Goal: Task Accomplishment & Management: Manage account settings

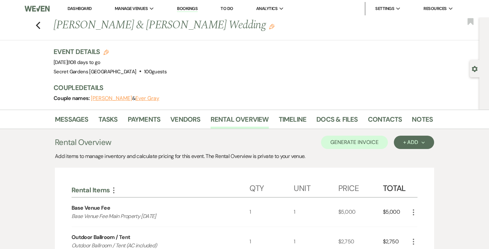
click at [81, 8] on link "Dashboard" at bounding box center [80, 9] width 24 height 6
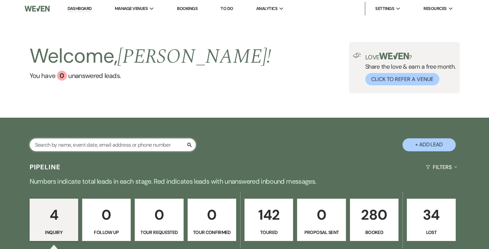
click at [134, 140] on input "text" at bounding box center [113, 144] width 166 height 13
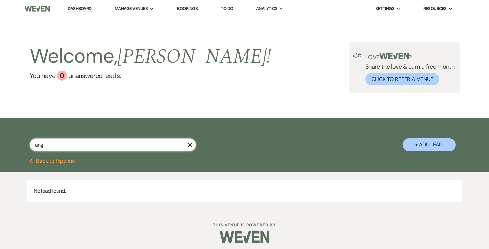
type input "ange"
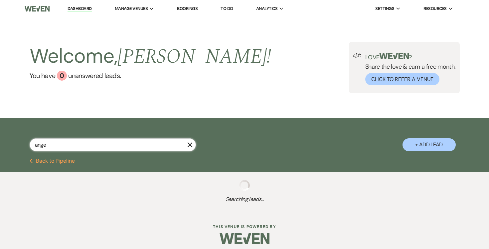
select select "5"
select select "8"
select select "11"
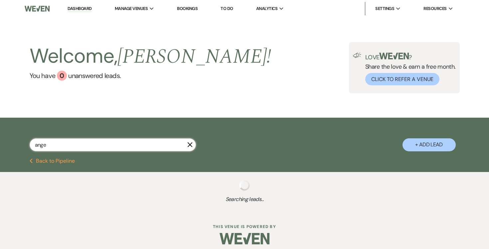
type input "angel"
select select "5"
select select "8"
select select "11"
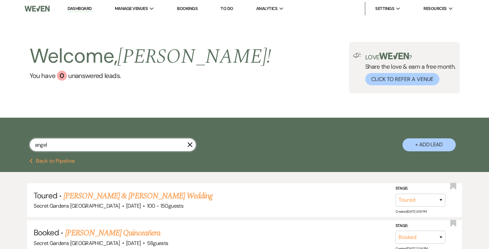
select select "5"
select select "8"
select select "11"
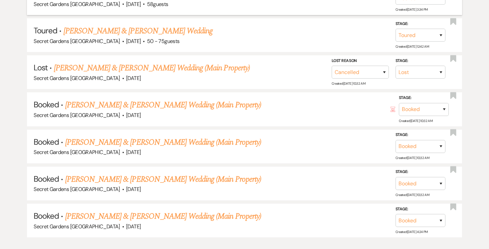
scroll to position [243, 0]
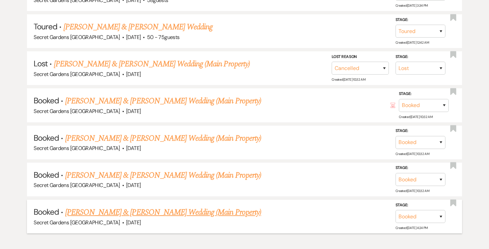
type input "angel"
click at [146, 210] on link "Natasha Rodriguez & Angel Morales's Wedding (Main Property)" at bounding box center [163, 212] width 196 height 12
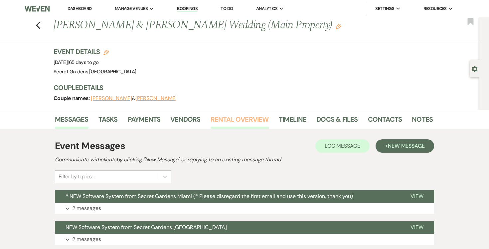
click at [232, 118] on link "Rental Overview" at bounding box center [240, 121] width 58 height 15
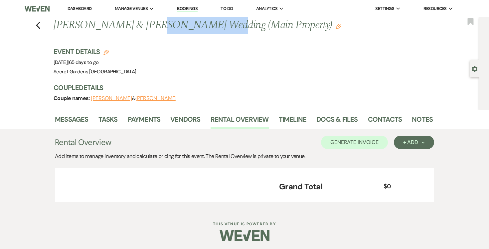
drag, startPoint x: 148, startPoint y: 24, endPoint x: 202, endPoint y: 25, distance: 54.3
click at [202, 25] on h1 "Natasha Rodriguez & Angel Morales's Wedding (Main Property) Edit" at bounding box center [203, 25] width 298 height 16
copy h1 "Angel Morales"
click at [82, 8] on link "Dashboard" at bounding box center [80, 9] width 24 height 6
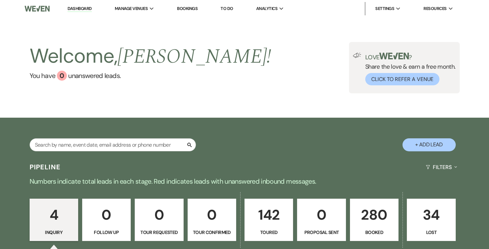
click at [278, 218] on p "142" at bounding box center [269, 214] width 40 height 22
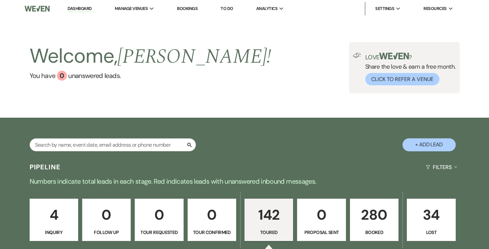
select select "5"
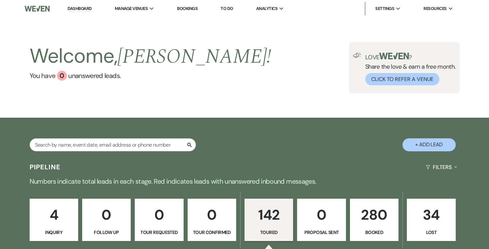
select select "5"
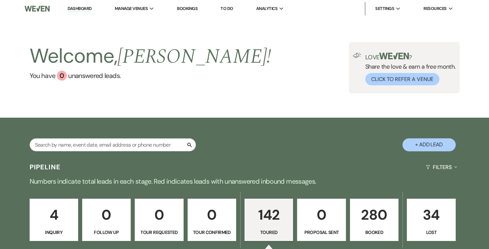
select select "5"
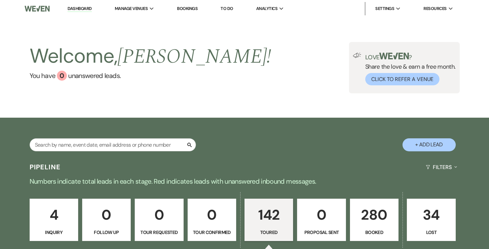
select select "5"
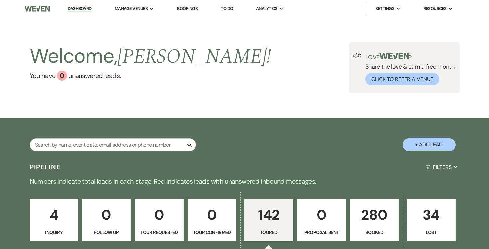
select select "5"
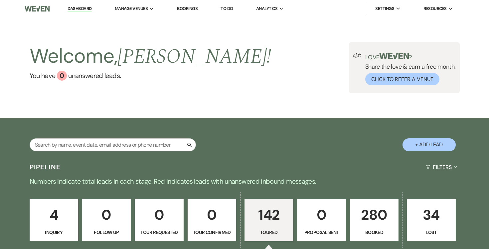
select select "5"
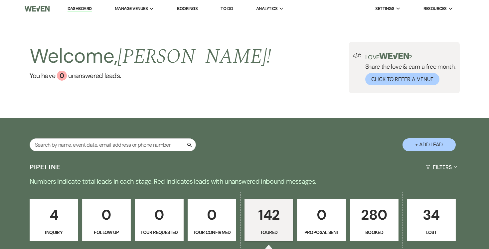
select select "5"
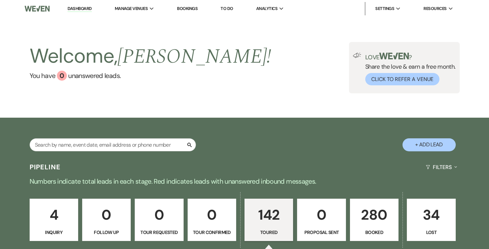
select select "5"
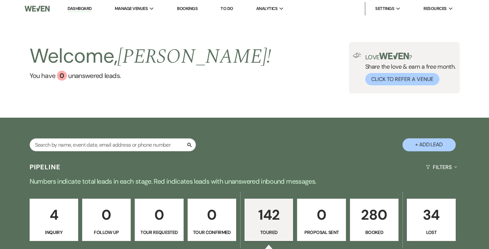
select select "5"
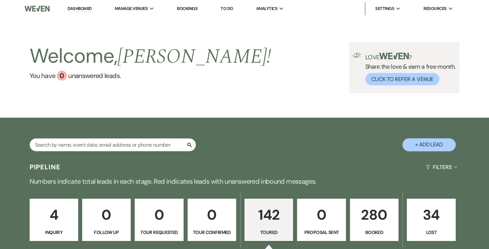
select select "5"
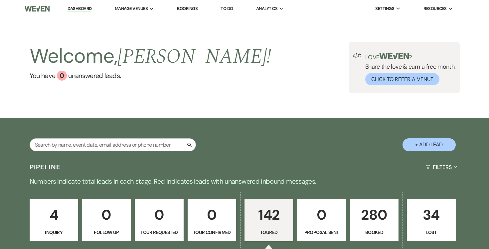
select select "5"
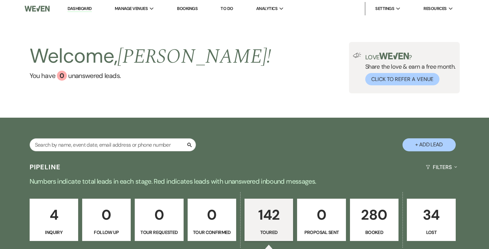
select select "5"
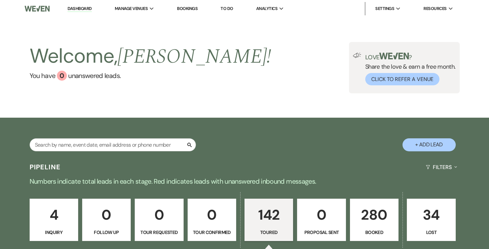
select select "5"
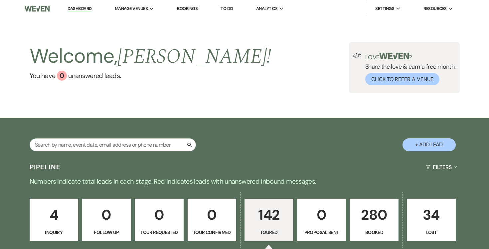
select select "5"
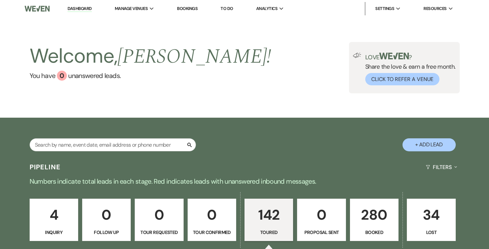
select select "5"
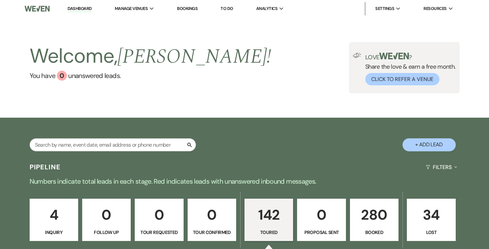
select select "5"
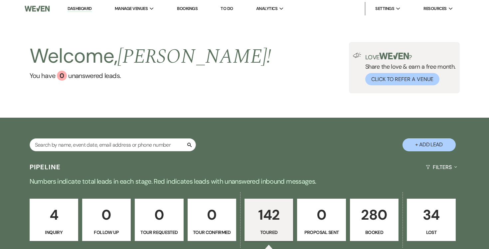
select select "5"
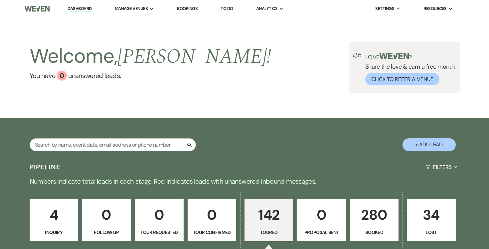
select select "5"
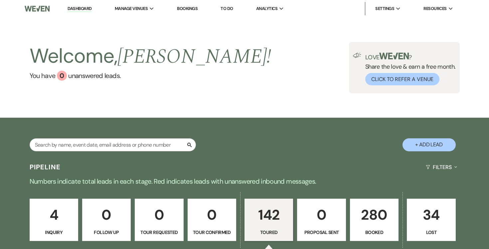
select select "5"
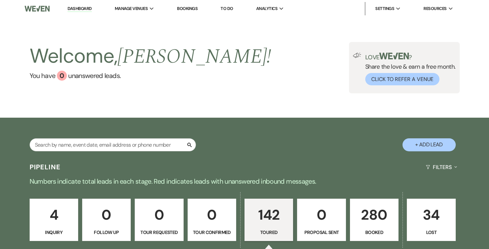
select select "5"
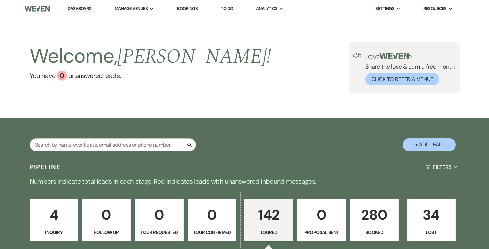
select select "5"
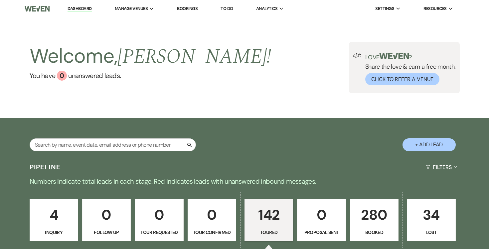
select select "5"
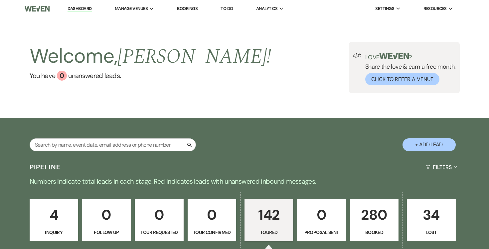
select select "5"
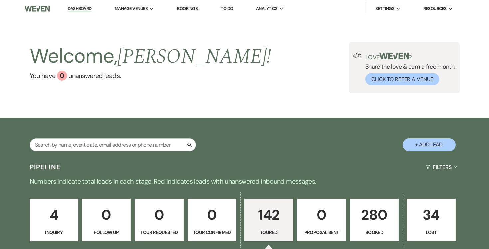
select select "5"
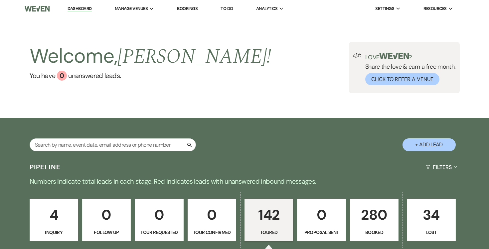
select select "5"
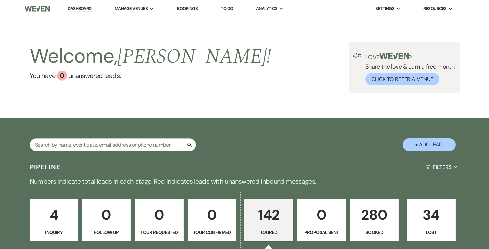
select select "5"
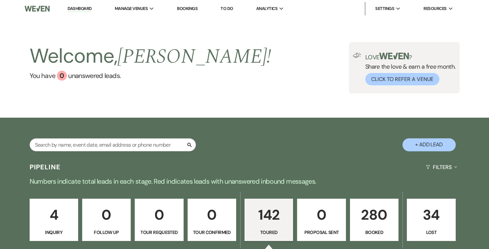
select select "5"
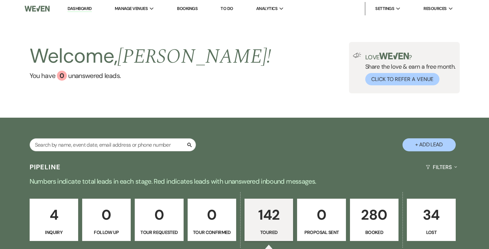
select select "5"
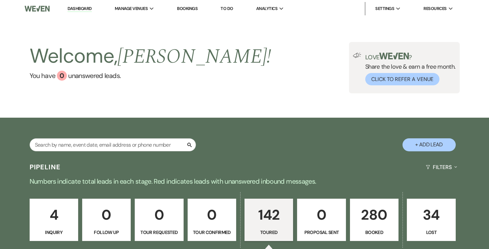
select select "5"
click at [278, 218] on p "142" at bounding box center [269, 214] width 40 height 22
click at [165, 145] on input "text" at bounding box center [113, 144] width 166 height 13
type input "alyssa"
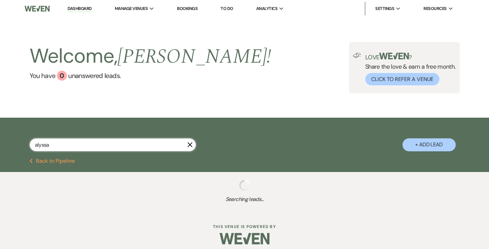
select select "5"
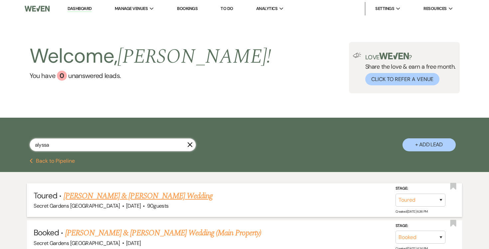
type input "alyssa"
click at [180, 194] on link "Owen Cooper & Alyssa McClendon's Wedding" at bounding box center [138, 196] width 149 height 12
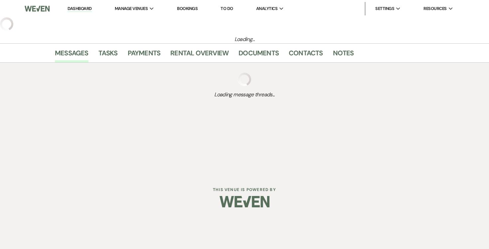
select select "5"
select select "7"
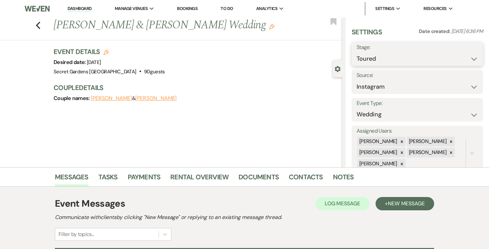
click at [476, 59] on select "Inquiry Follow Up Tour Requested Tour Confirmed Toured Proposal Sent Booked Lost" at bounding box center [418, 58] width 122 height 13
select select "6"
click at [357, 52] on select "Inquiry Follow Up Tour Requested Tour Confirmed Toured Proposal Sent Booked Lost" at bounding box center [418, 58] width 122 height 13
click at [467, 58] on button "Save" at bounding box center [469, 53] width 27 height 13
click at [110, 99] on button "Owen Cooper" at bounding box center [111, 98] width 41 height 5
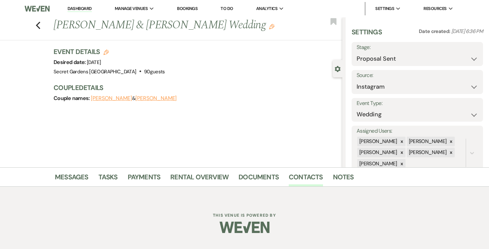
select select "1"
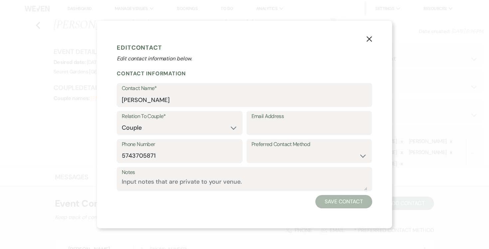
drag, startPoint x: 370, startPoint y: 38, endPoint x: 355, endPoint y: 43, distance: 15.8
click at [369, 38] on icon "X" at bounding box center [370, 39] width 6 height 6
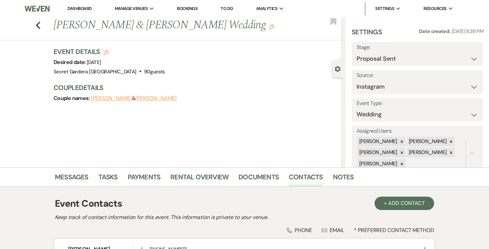
click at [146, 100] on button "Alyssa McClendon" at bounding box center [156, 98] width 41 height 5
select select "1"
select select "text"
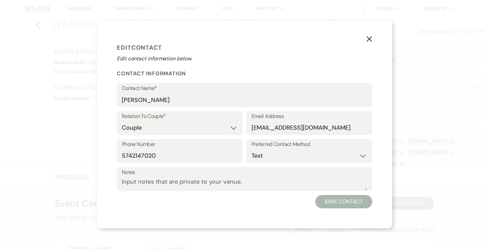
click at [370, 39] on use "button" at bounding box center [369, 38] width 5 height 5
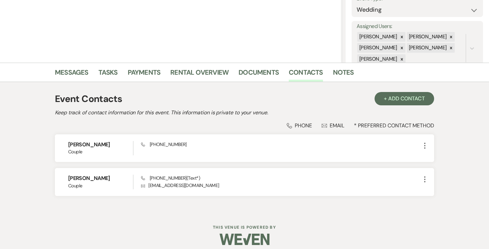
scroll to position [110, 0]
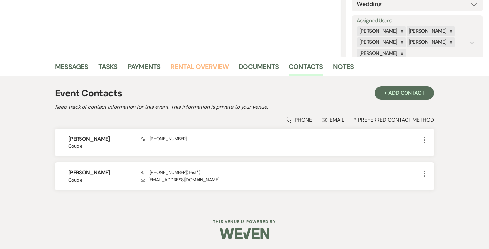
click at [205, 67] on link "Rental Overview" at bounding box center [199, 68] width 58 height 15
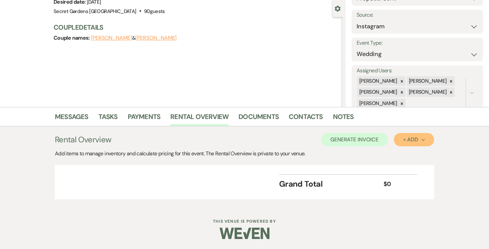
drag, startPoint x: 421, startPoint y: 141, endPoint x: 416, endPoint y: 145, distance: 6.4
click at [421, 141] on div "+ Add Next" at bounding box center [415, 139] width 22 height 5
click at [408, 153] on button "Item" at bounding box center [411, 154] width 34 height 10
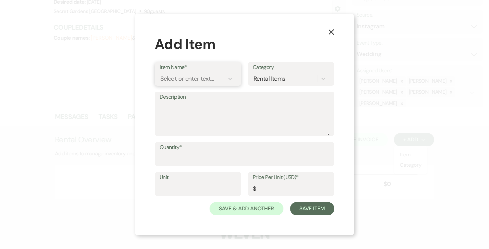
click at [200, 79] on div "Select or enter text..." at bounding box center [187, 78] width 54 height 9
type input "Base Venue Fee"
click at [195, 92] on div "+ Add "Base Venue Fee"" at bounding box center [198, 95] width 77 height 13
click at [189, 105] on textarea "Description" at bounding box center [245, 118] width 170 height 33
type textarea "Base Venue Fee Main Property Friday"
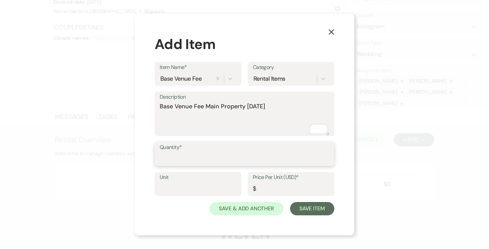
click at [194, 155] on input "Quantity*" at bounding box center [245, 158] width 170 height 13
type input "1"
click at [171, 187] on input "Unit" at bounding box center [198, 188] width 77 height 13
type input "1"
click at [272, 191] on input "Price Per Unit (USD)*" at bounding box center [291, 188] width 77 height 13
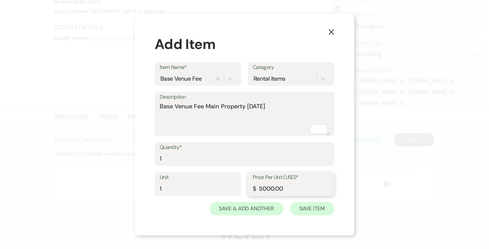
type input "5000.00"
click at [313, 205] on button "Save Item" at bounding box center [312, 208] width 44 height 13
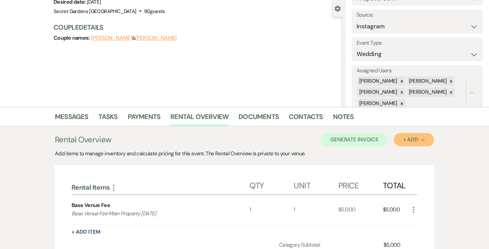
click at [424, 140] on use "button" at bounding box center [423, 140] width 3 height 2
click at [407, 151] on button "Item" at bounding box center [411, 154] width 34 height 10
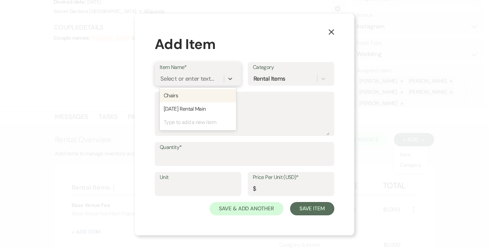
click at [185, 77] on div "Select or enter text..." at bounding box center [187, 78] width 54 height 9
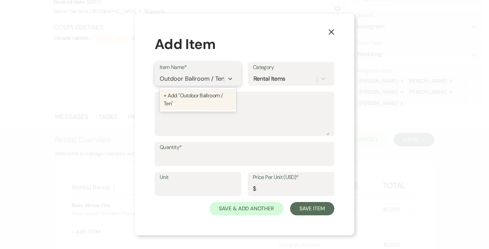
type input "Outdoor Ballroom / Tent"
click at [193, 96] on div "+ Add "Outdoor Ballroom / Tent"" at bounding box center [198, 99] width 77 height 21
click at [181, 106] on textarea "Description" at bounding box center [245, 118] width 170 height 33
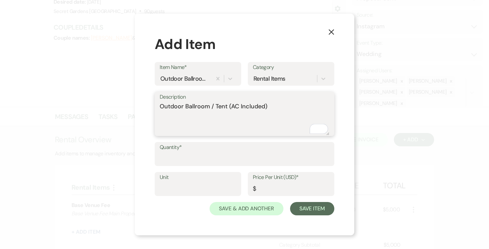
type textarea "Outdoor Ballroom / Tent (AC Included)"
click at [187, 159] on input "Quantity*" at bounding box center [245, 158] width 170 height 13
type input "1"
click at [188, 182] on input "Unit" at bounding box center [198, 188] width 77 height 13
type input "1"
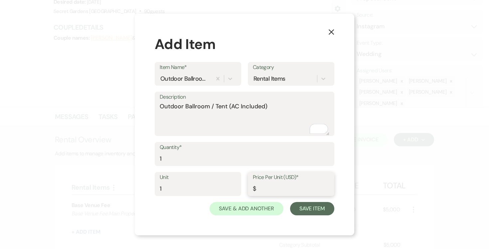
click at [268, 187] on input "Price Per Unit (USD)*" at bounding box center [291, 188] width 77 height 13
type input "2750.00"
click at [313, 208] on button "Save Item" at bounding box center [312, 208] width 44 height 13
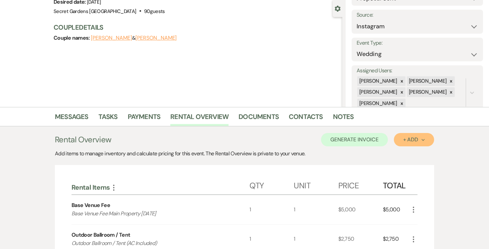
click at [425, 138] on div "+ Add Next" at bounding box center [415, 139] width 22 height 5
click at [404, 153] on button "Item" at bounding box center [411, 154] width 34 height 10
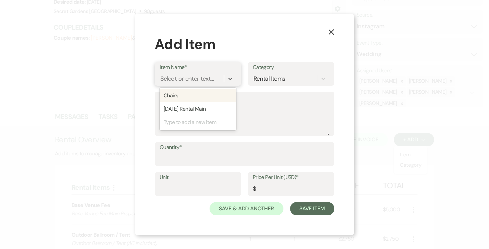
click at [180, 78] on div "Select or enter text..." at bounding box center [187, 78] width 54 height 9
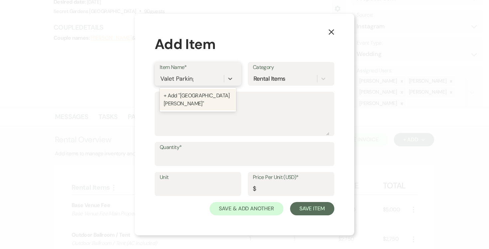
type input "Valet Parking"
click at [177, 102] on textarea "Description" at bounding box center [245, 118] width 170 height 33
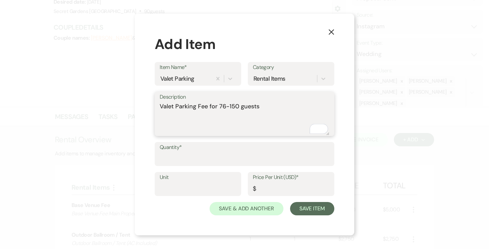
type textarea "Valet Parking Fee for 76-150 guests"
click at [205, 154] on input "Quantity*" at bounding box center [245, 158] width 170 height 13
type input "1"
click at [179, 186] on input "Unit" at bounding box center [198, 188] width 77 height 13
type input "1"
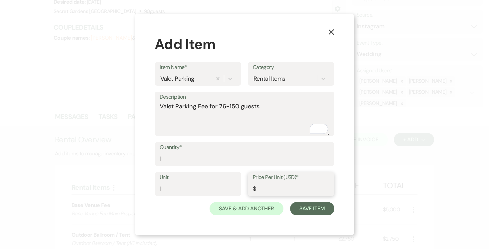
click at [279, 188] on input "Price Per Unit (USD)*" at bounding box center [291, 188] width 77 height 13
type input "650.00"
click at [316, 209] on button "Save Item" at bounding box center [312, 208] width 44 height 13
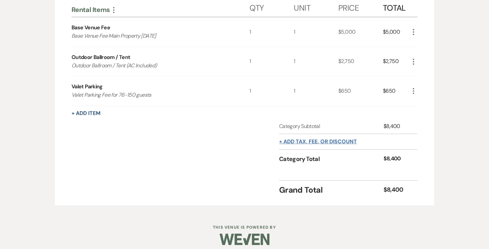
scroll to position [237, 0]
click at [342, 140] on button "+ Add tax, fee, or discount" at bounding box center [318, 141] width 78 height 5
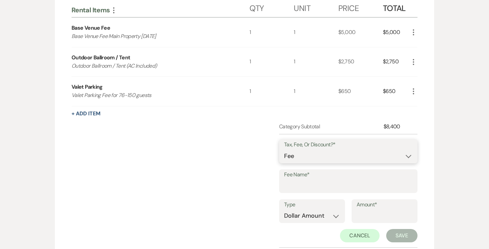
click at [407, 155] on select "Fee Discount Tax" at bounding box center [348, 155] width 129 height 13
select select "2"
click at [284, 149] on select "Fee Discount Tax" at bounding box center [348, 155] width 129 height 13
click at [326, 186] on input "Fee Name*" at bounding box center [348, 185] width 129 height 13
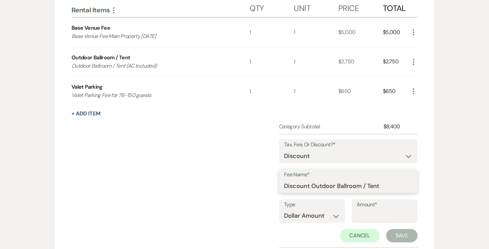
type input "Discount Outdoor Ballroom / Tent"
click at [366, 212] on input "Amount*" at bounding box center [385, 215] width 56 height 13
type input "250.00"
click at [398, 236] on button "Save" at bounding box center [402, 235] width 31 height 13
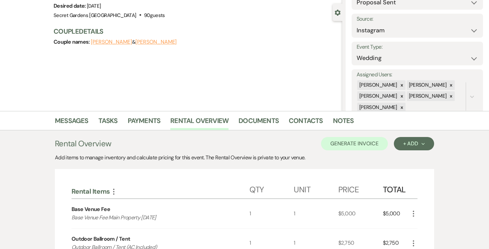
scroll to position [50, 0]
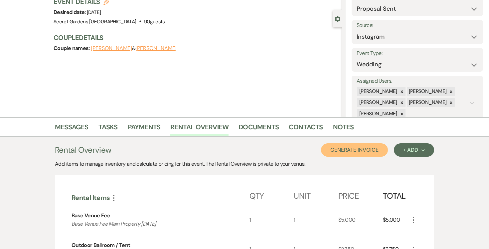
click at [354, 149] on button "Generate Invoice" at bounding box center [354, 149] width 67 height 13
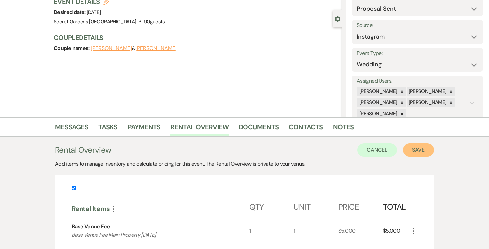
click at [421, 150] on button "Save" at bounding box center [418, 149] width 31 height 13
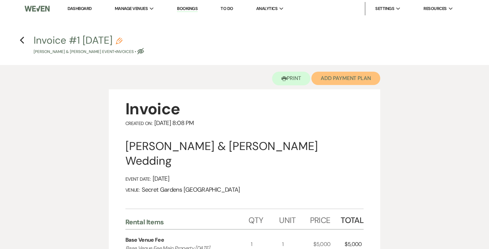
click at [365, 77] on button "Add Payment Plan" at bounding box center [346, 78] width 69 height 13
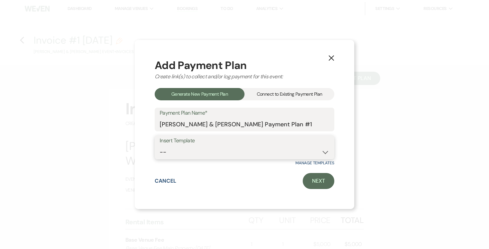
click at [326, 152] on select "-- Test Standard Payment Plan Balance Security Early Access Bridal Suite" at bounding box center [245, 151] width 170 height 13
select select "424"
click at [160, 145] on select "-- Test Standard Payment Plan Balance Security Early Access Bridal Suite" at bounding box center [245, 151] width 170 height 13
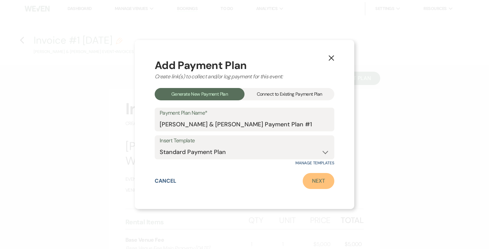
click at [325, 181] on link "Next" at bounding box center [319, 181] width 32 height 16
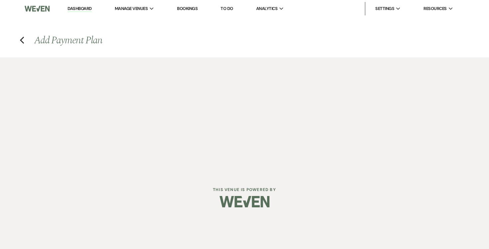
select select "28684"
select select "2"
select select "percentage"
select select "true"
select select "2"
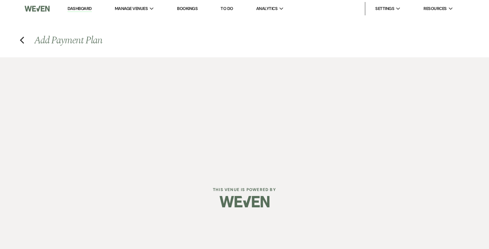
select select "percentage"
select select "true"
select select "client"
select select "weeks"
select select "client"
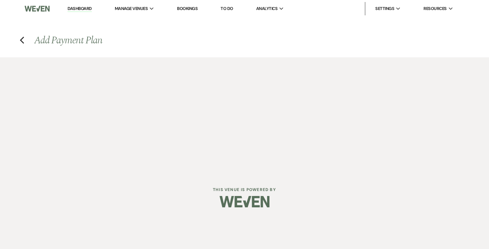
select select "weekly"
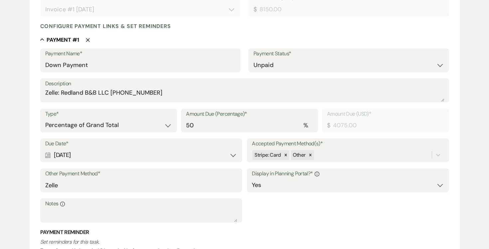
scroll to position [155, 0]
click at [168, 123] on select "Dollar Amount Percentage of Grand Total" at bounding box center [108, 124] width 127 height 13
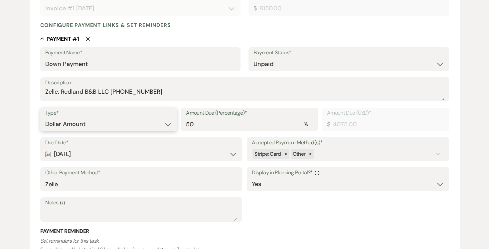
click at [45, 118] on select "Dollar Amount Percentage of Grand Total" at bounding box center [108, 124] width 127 height 13
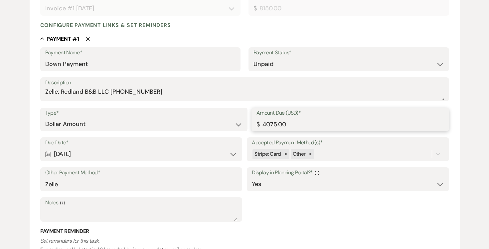
click at [330, 122] on input "4075.00" at bounding box center [351, 124] width 188 height 13
click at [197, 185] on input "Zelle" at bounding box center [141, 183] width 192 height 13
drag, startPoint x: 46, startPoint y: 90, endPoint x: 172, endPoint y: 92, distance: 125.9
click at [174, 92] on textarea "Zelle: Redland B&B LLC (305)458-0415" at bounding box center [244, 93] width 399 height 13
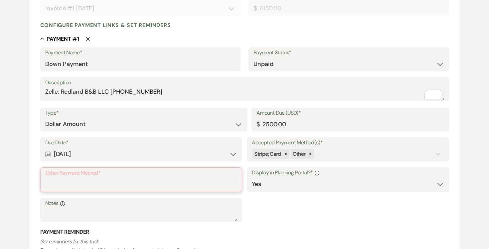
click at [88, 181] on input "Other Payment Method*" at bounding box center [141, 184] width 191 height 13
paste input "Zelle: Redland B&B LLC (305)458-0415"
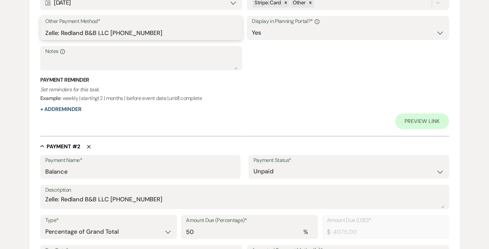
scroll to position [312, 0]
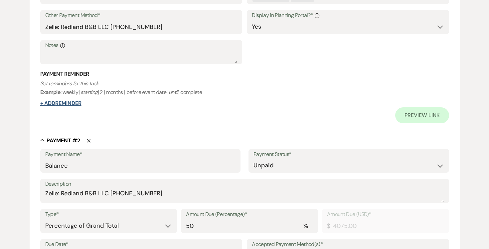
click at [77, 103] on button "+ Add Reminder" at bounding box center [60, 103] width 41 height 5
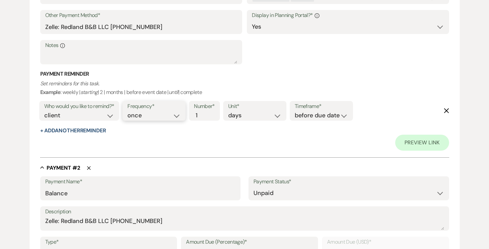
click at [180, 114] on select "once daily weekly monthly" at bounding box center [154, 115] width 53 height 9
click at [129, 111] on select "once daily weekly monthly" at bounding box center [154, 115] width 53 height 9
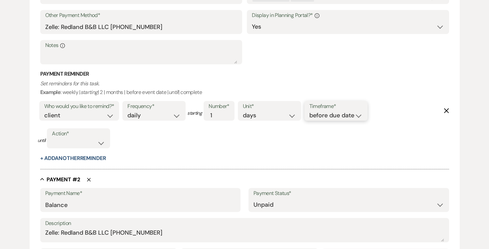
click at [362, 117] on select "before due date after due date on due date on custom date" at bounding box center [336, 115] width 53 height 9
click at [311, 111] on select "before due date after due date on due date on custom date" at bounding box center [336, 115] width 53 height 9
click at [104, 143] on select "complete due date custom date" at bounding box center [78, 143] width 53 height 9
click at [52, 139] on select "complete due date custom date" at bounding box center [78, 143] width 53 height 9
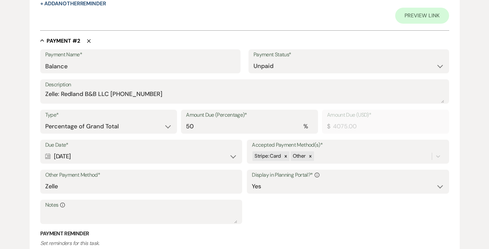
scroll to position [513, 0]
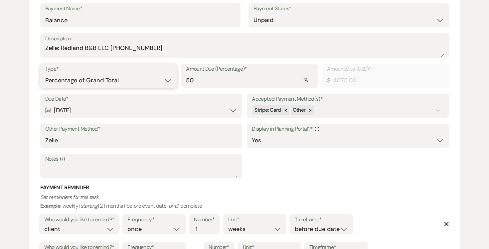
click at [169, 82] on select "Dollar Amount Percentage of Grand Total" at bounding box center [108, 80] width 127 height 13
click at [45, 74] on select "Dollar Amount Percentage of Grand Total" at bounding box center [108, 80] width 127 height 13
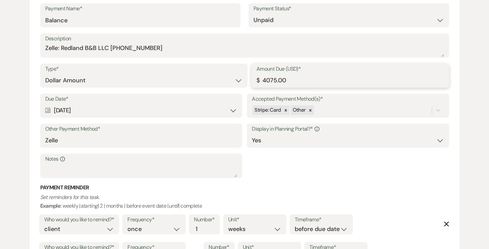
click at [303, 81] on input "4075.00" at bounding box center [351, 80] width 188 height 13
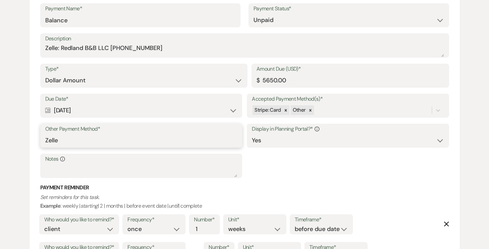
click at [219, 141] on input "Zelle" at bounding box center [141, 140] width 192 height 13
paste input "Zelle: Redland B&B LLC (305)458-0415"
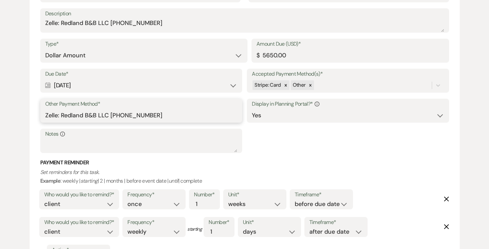
scroll to position [671, 0]
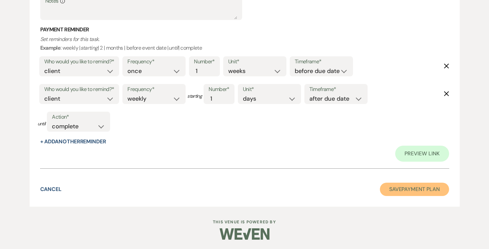
click at [404, 188] on button "Save Payment Plan" at bounding box center [414, 188] width 69 height 13
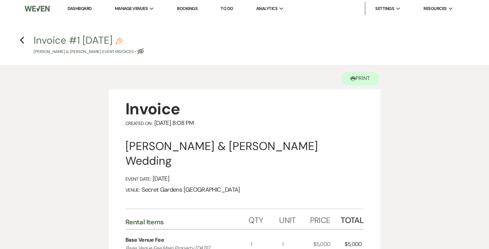
click at [23, 40] on icon "Previous" at bounding box center [22, 40] width 5 height 8
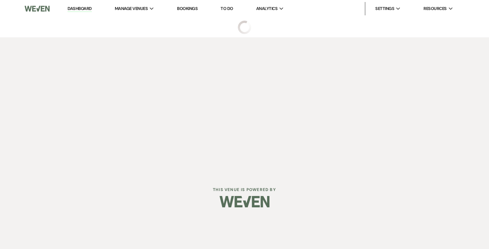
select select "6"
select select "7"
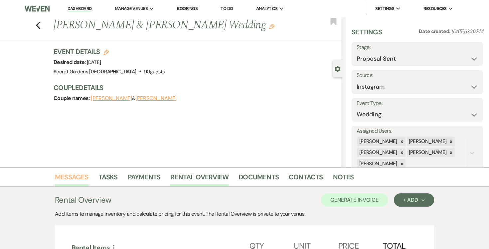
click at [77, 175] on link "Messages" at bounding box center [72, 178] width 34 height 15
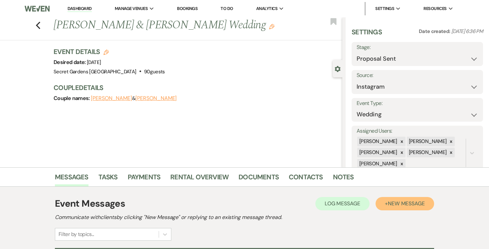
click at [416, 203] on span "New Message" at bounding box center [406, 203] width 37 height 7
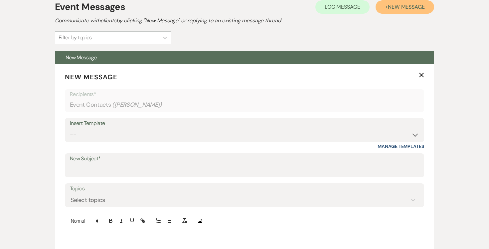
scroll to position [228, 0]
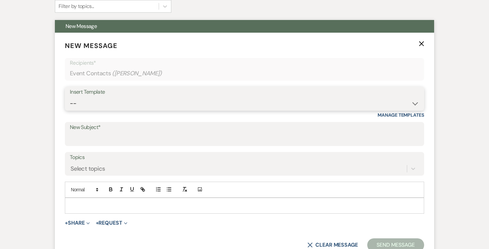
click at [418, 102] on select "-- Weven Planning Portal Introduction (Booked Events) Tour Request Response Fol…" at bounding box center [245, 103] width 350 height 13
select select "978"
click at [70, 97] on select "-- Weven Planning Portal Introduction (Booked Events) Tour Request Response Fol…" at bounding box center [245, 103] width 350 height 13
type input "Booking your event!"
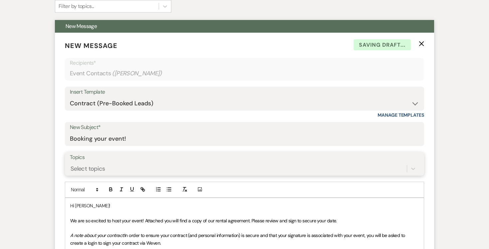
click at [291, 163] on div "Select topics" at bounding box center [245, 168] width 350 height 13
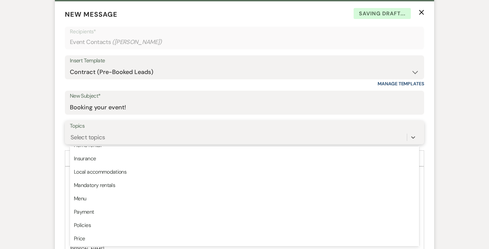
scroll to position [169, 0]
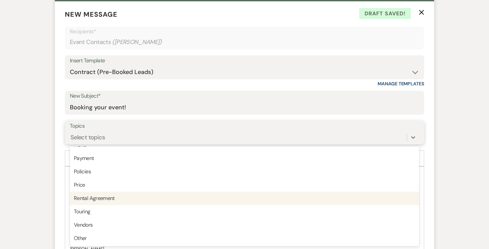
click at [300, 194] on div "Rental Agreement" at bounding box center [245, 197] width 350 height 13
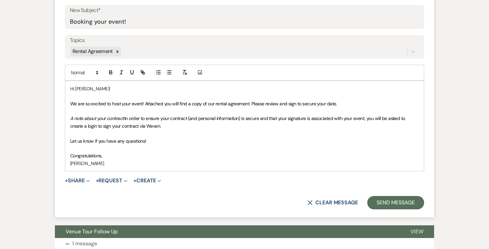
scroll to position [347, 0]
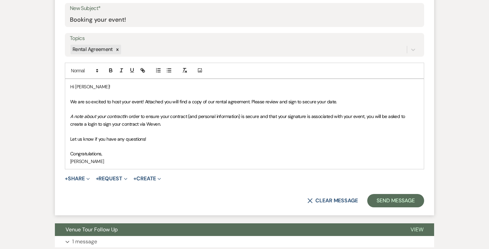
drag, startPoint x: 77, startPoint y: 89, endPoint x: 105, endPoint y: 93, distance: 28.4
click at [77, 89] on p "Hi Alyssa!" at bounding box center [244, 86] width 349 height 7
drag, startPoint x: 114, startPoint y: 84, endPoint x: 120, endPoint y: 88, distance: 6.7
click at [115, 84] on p "Good evening Alyssa!" at bounding box center [244, 86] width 349 height 7
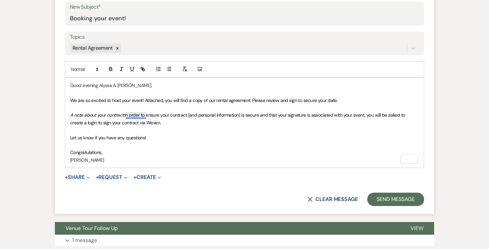
scroll to position [348, 0]
click at [124, 152] on p "Congratulations," at bounding box center [244, 151] width 349 height 7
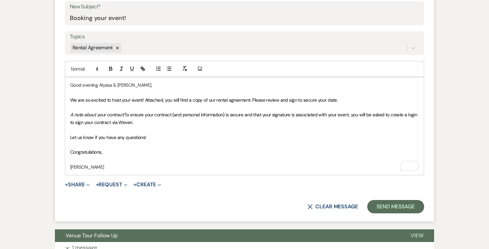
click at [112, 168] on p "[PERSON_NAME]" at bounding box center [244, 166] width 349 height 7
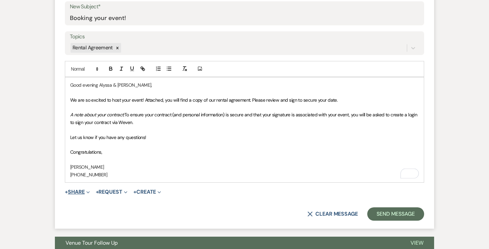
click at [79, 189] on button "+ Share Expand" at bounding box center [77, 191] width 25 height 5
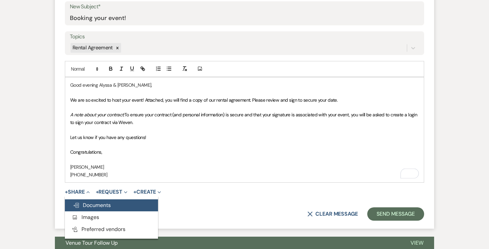
click at [94, 205] on span "Doc Upload Documents" at bounding box center [92, 204] width 38 height 7
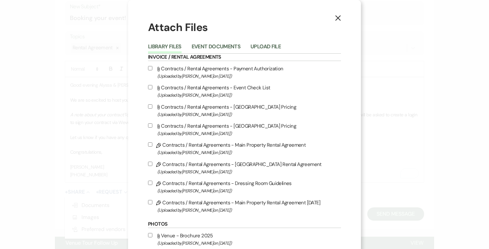
click at [150, 203] on input "Pencil Contracts / Rental Agreements - Main Property Rental Agreement 8-14-25 (…" at bounding box center [150, 202] width 4 height 4
checkbox input "true"
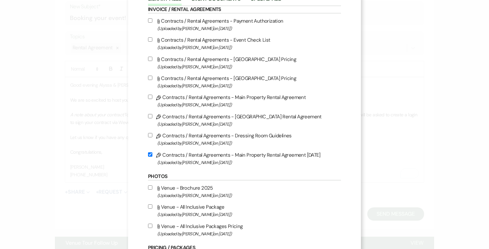
scroll to position [70, 0]
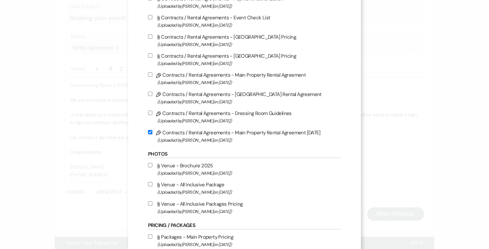
click at [150, 186] on input "Attach File Venue - All Inclusive Package (Uploaded by Joe Doyle on Jun 14th, 2…" at bounding box center [150, 184] width 4 height 4
checkbox input "true"
click at [150, 205] on input "Attach File Venue - All Inclusive Packages Pricing (Uploaded by Joe Doyle on Ju…" at bounding box center [150, 203] width 4 height 4
checkbox input "true"
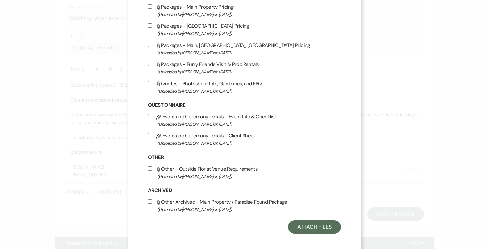
scroll to position [307, 0]
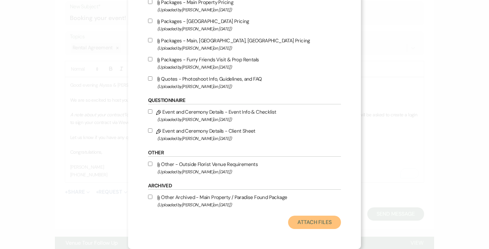
click at [308, 223] on button "Attach Files" at bounding box center [314, 221] width 53 height 13
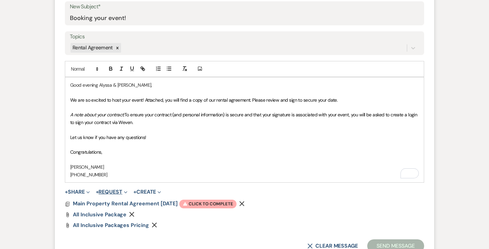
click at [121, 191] on button "+ Request Expand" at bounding box center [112, 191] width 32 height 5
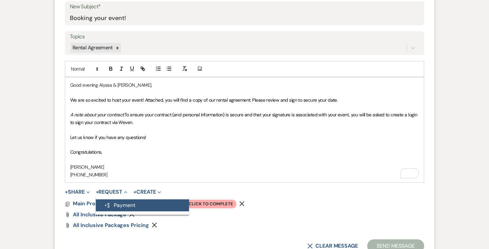
click at [128, 202] on button "Generate Payment Payment" at bounding box center [142, 205] width 93 height 12
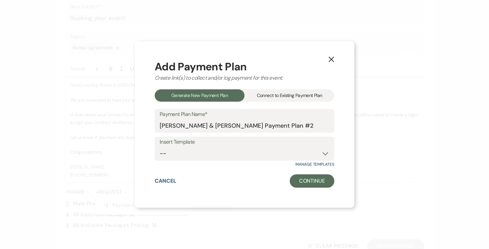
click at [300, 95] on div "Connect to Existing Payment Plan" at bounding box center [290, 95] width 90 height 12
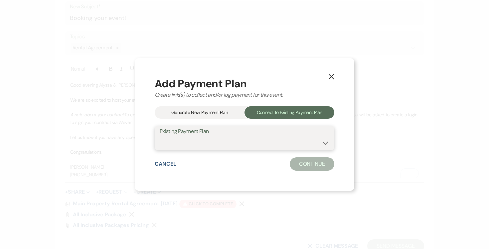
click at [327, 142] on select "[PERSON_NAME] & [PERSON_NAME] Payment Plan #1" at bounding box center [245, 142] width 170 height 13
select select "25431"
click at [160, 136] on select "[PERSON_NAME] & [PERSON_NAME] Payment Plan #1" at bounding box center [245, 142] width 170 height 13
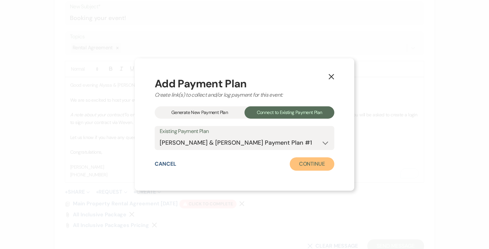
click at [323, 166] on button "Continue" at bounding box center [312, 163] width 45 height 13
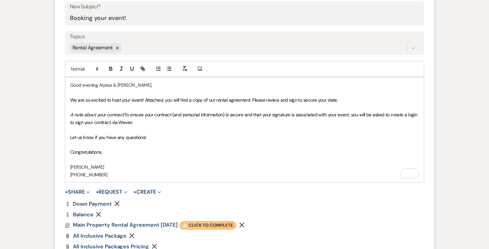
click at [222, 225] on span "Warning Click to complete" at bounding box center [207, 225] width 57 height 9
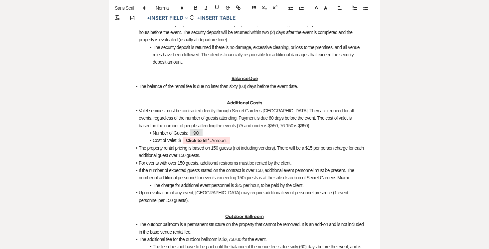
scroll to position [563, 0]
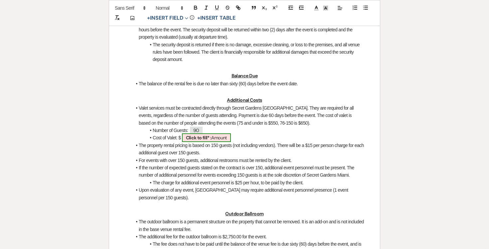
click at [218, 142] on span "Click to fill* : Amount" at bounding box center [206, 137] width 49 height 9
select select "owner"
select select "Amount"
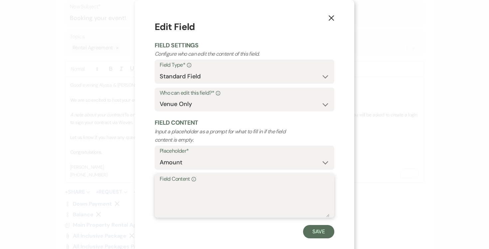
click at [212, 187] on textarea "Field Content Info" at bounding box center [245, 199] width 170 height 33
type textarea "650.00"
click at [322, 230] on button "Save" at bounding box center [318, 231] width 31 height 13
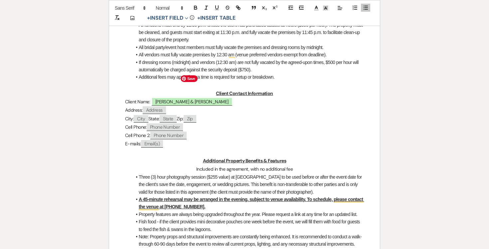
scroll to position [0, 0]
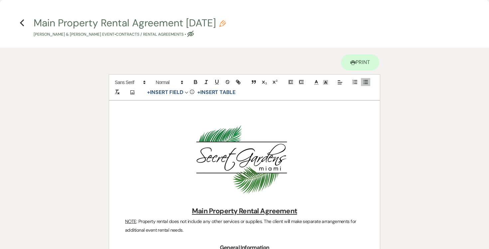
click at [21, 21] on use "button" at bounding box center [22, 22] width 4 height 7
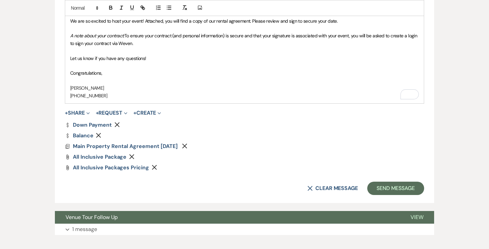
scroll to position [459, 0]
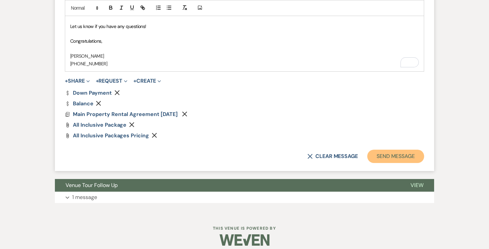
click at [402, 152] on button "Send Message" at bounding box center [396, 155] width 57 height 13
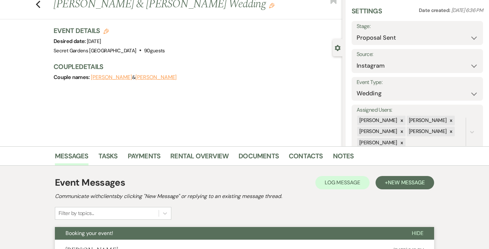
scroll to position [0, 0]
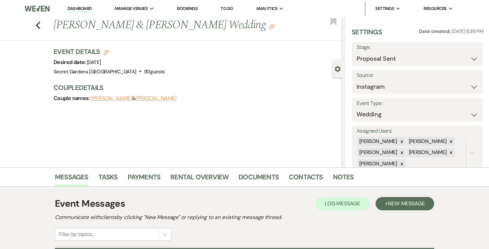
click at [79, 8] on link "Dashboard" at bounding box center [80, 9] width 24 height 6
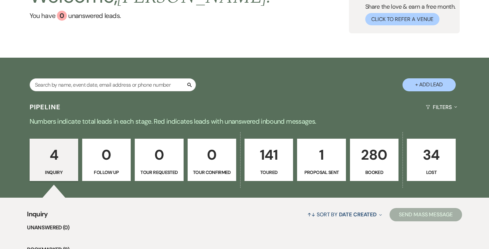
scroll to position [72, 0]
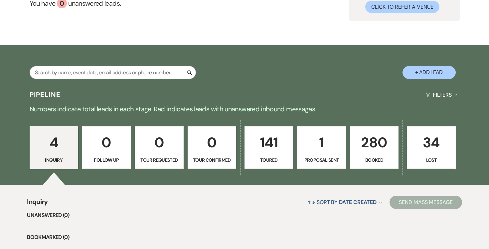
click at [327, 142] on p "1" at bounding box center [322, 142] width 40 height 22
select select "6"
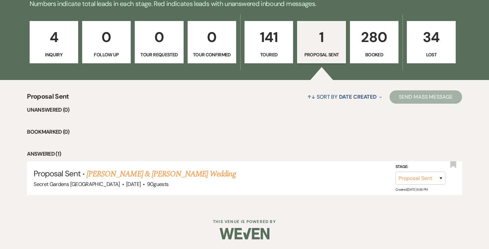
scroll to position [175, 0]
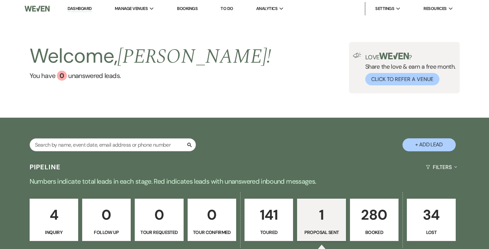
select select "6"
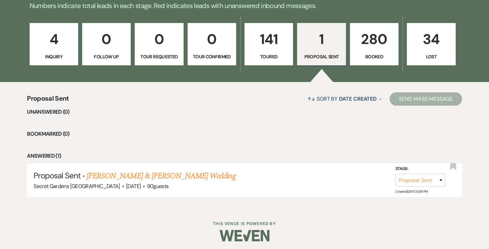
click at [267, 48] on p "141" at bounding box center [269, 39] width 40 height 22
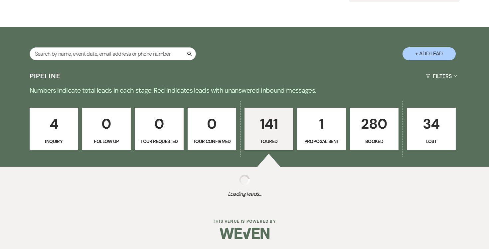
select select "5"
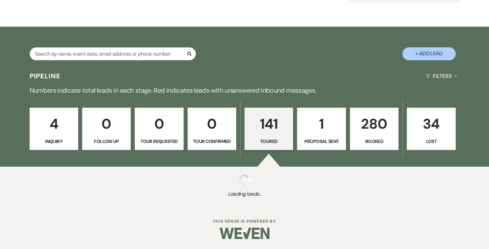
select select "5"
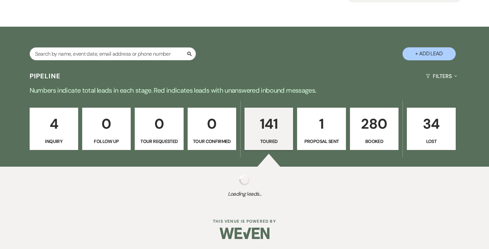
select select "5"
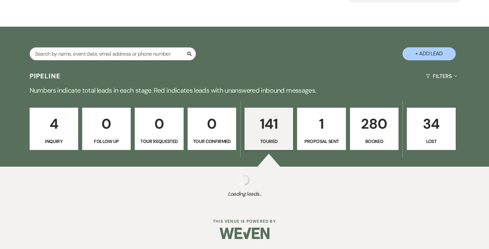
select select "5"
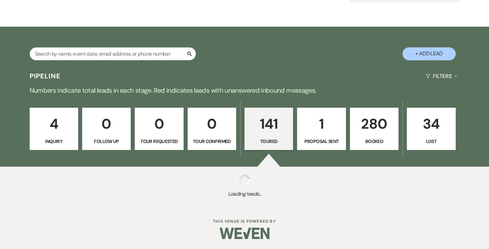
select select "5"
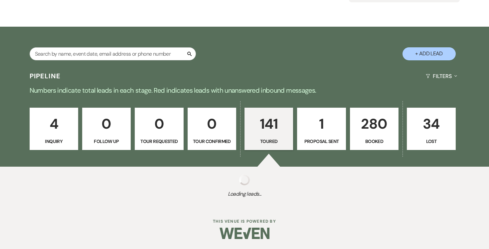
select select "5"
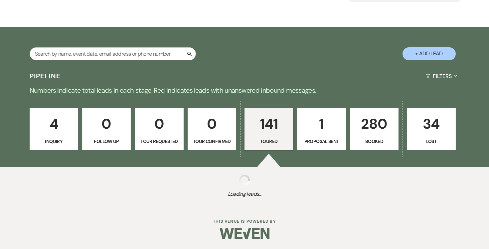
select select "5"
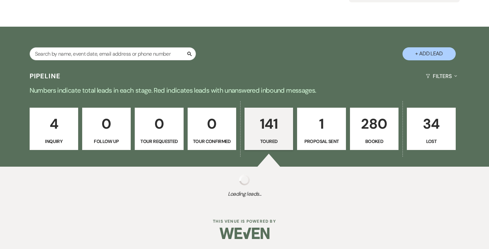
select select "5"
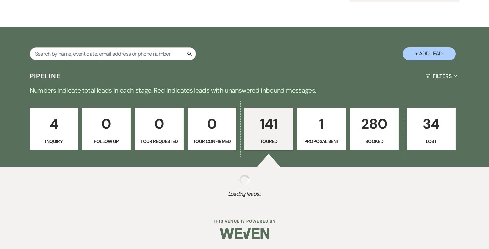
select select "5"
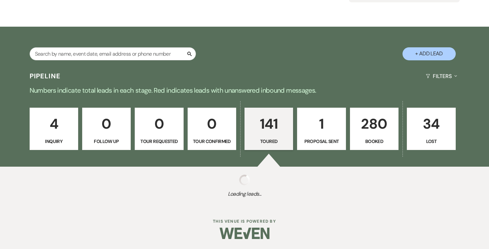
select select "5"
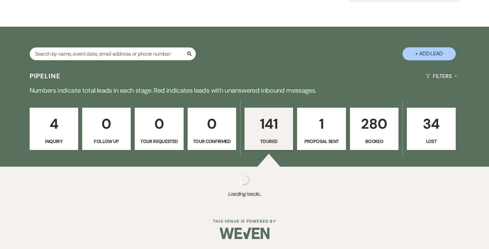
select select "5"
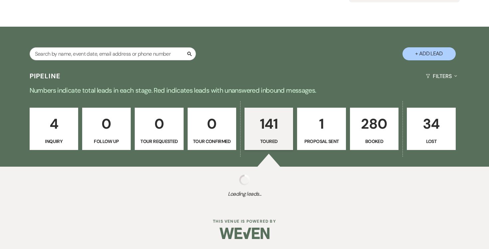
select select "5"
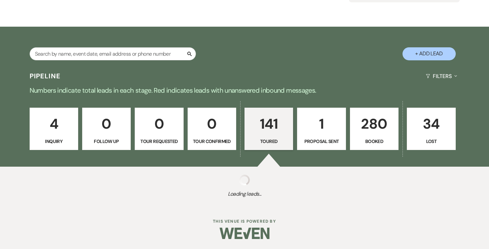
select select "5"
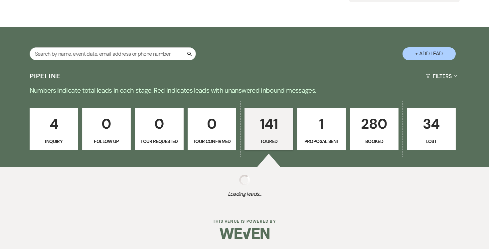
select select "5"
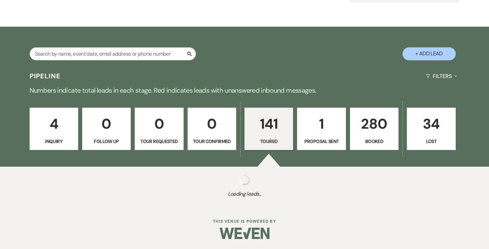
select select "5"
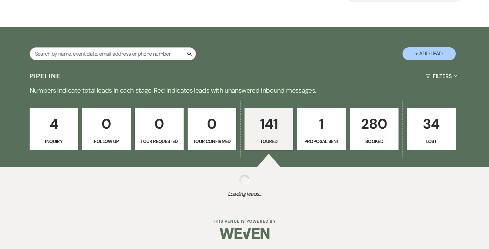
select select "5"
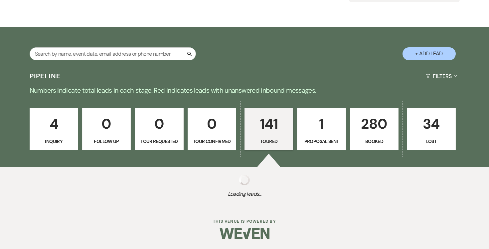
select select "5"
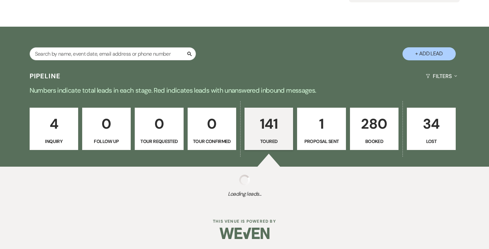
select select "5"
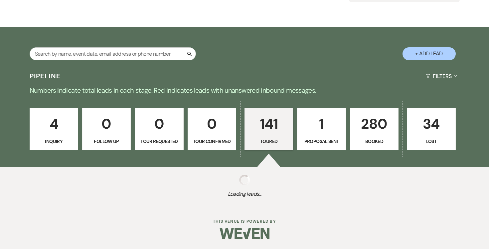
select select "5"
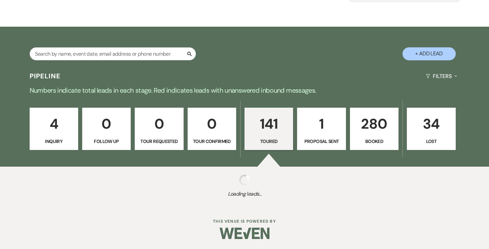
select select "5"
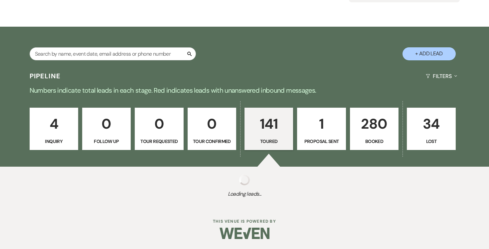
select select "5"
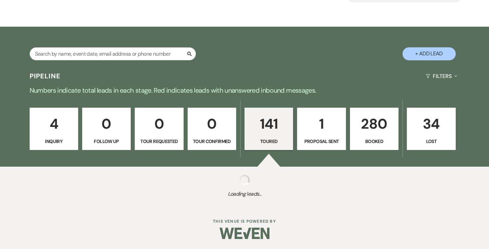
select select "5"
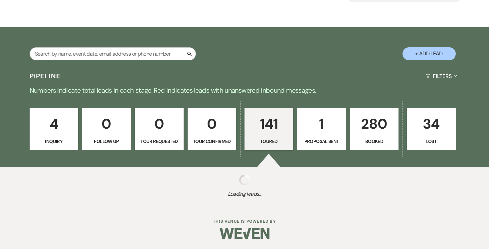
select select "5"
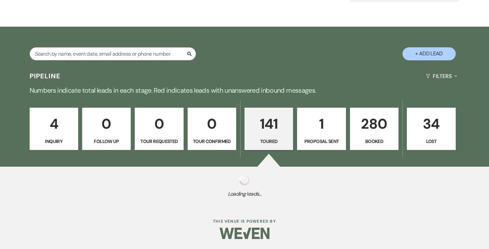
select select "5"
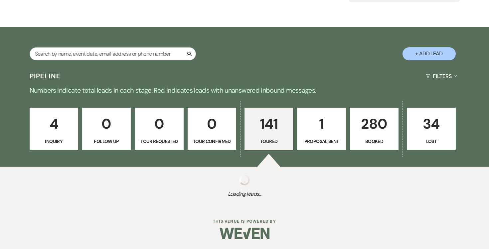
select select "5"
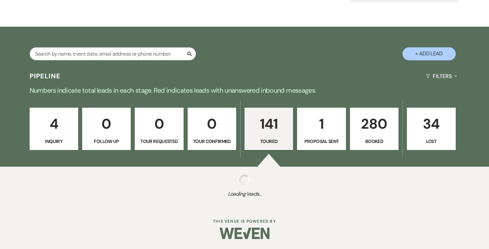
select select "5"
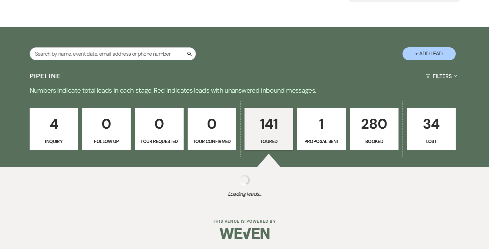
select select "5"
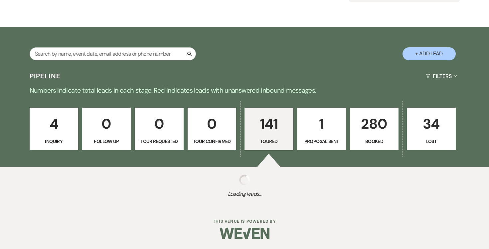
select select "5"
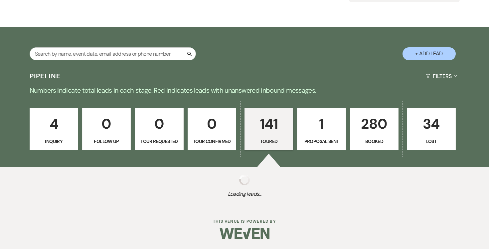
select select "5"
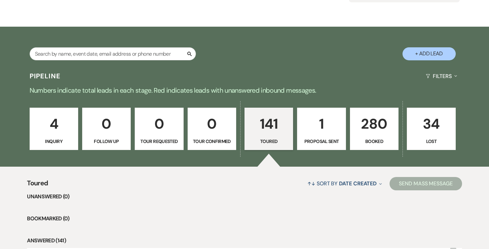
scroll to position [175, 0]
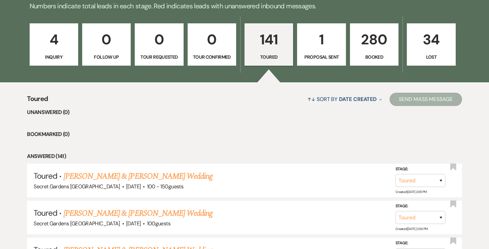
click at [275, 39] on p "141" at bounding box center [269, 39] width 40 height 22
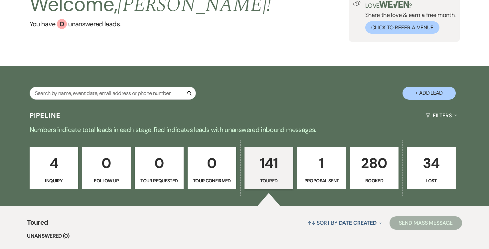
scroll to position [0, 0]
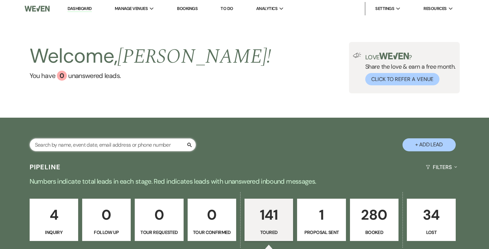
click at [145, 143] on input "text" at bounding box center [113, 144] width 166 height 13
type input "bruna"
select select "5"
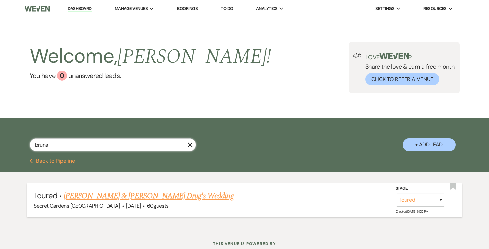
type input "bruna"
click at [109, 194] on link "[PERSON_NAME] & [PERSON_NAME] Drug's Wedding" at bounding box center [149, 196] width 170 height 12
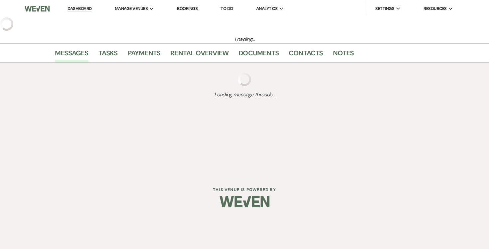
select select "5"
select select "7"
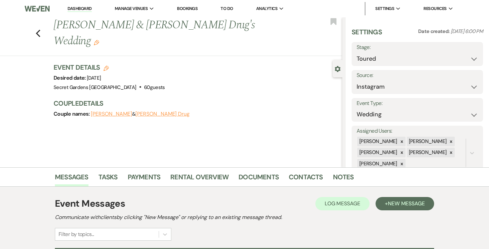
click at [104, 111] on button "Bruna Alves" at bounding box center [111, 113] width 41 height 5
select select "1"
select select "text"
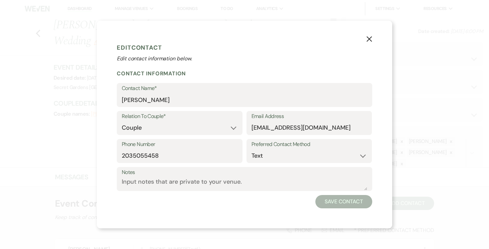
click at [374, 35] on button "X" at bounding box center [370, 39] width 10 height 12
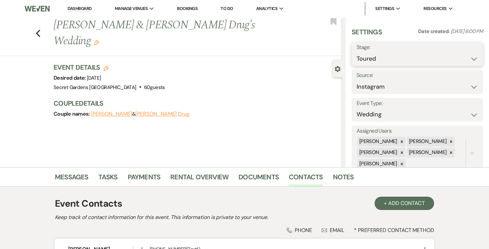
click at [476, 60] on select "Inquiry Follow Up Tour Requested Tour Confirmed Toured Proposal Sent Booked Lost" at bounding box center [418, 58] width 122 height 13
select select "6"
click at [357, 52] on select "Inquiry Follow Up Tour Requested Tour Confirmed Toured Proposal Sent Booked Lost" at bounding box center [418, 58] width 122 height 13
click at [468, 55] on button "Save" at bounding box center [469, 53] width 27 height 13
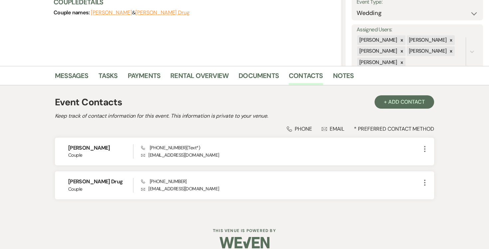
scroll to position [110, 0]
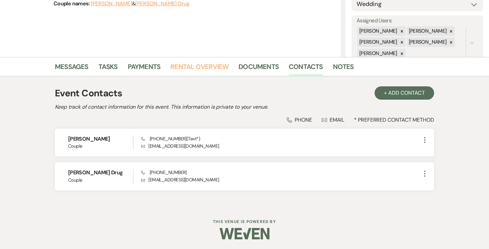
click at [200, 64] on link "Rental Overview" at bounding box center [199, 68] width 58 height 15
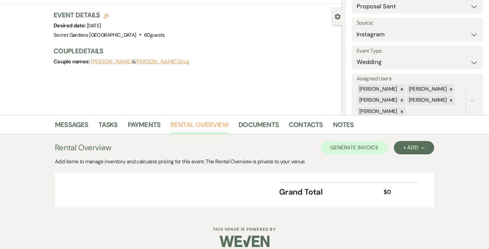
scroll to position [60, 0]
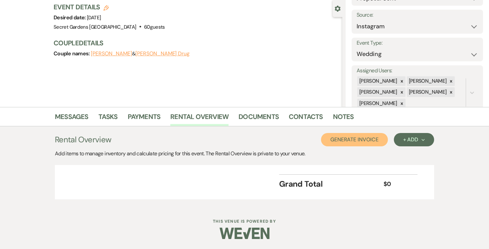
click at [368, 141] on button "Generate Invoice" at bounding box center [354, 139] width 67 height 13
click at [380, 139] on button "Cancel" at bounding box center [378, 139] width 40 height 13
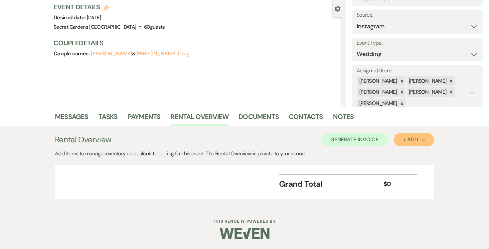
click at [424, 141] on icon "Next" at bounding box center [423, 139] width 3 height 3
click at [413, 152] on button "Item" at bounding box center [411, 154] width 34 height 10
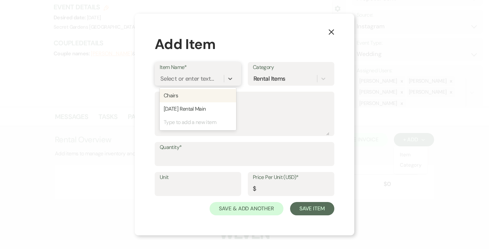
click at [199, 81] on div "Select or enter text..." at bounding box center [187, 78] width 54 height 9
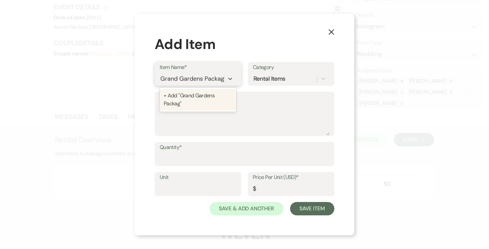
scroll to position [0, 3]
type input "Grand Gardens Package"
click at [192, 94] on div "+ Add "Grand Gardens Package"" at bounding box center [198, 99] width 77 height 21
click at [181, 110] on textarea "Description" at bounding box center [245, 118] width 170 height 33
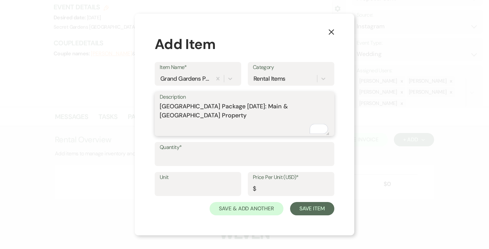
type textarea "Grand Gardens Package Saturday: Main & Villa Laguna Property"
click at [202, 155] on input "Quantity*" at bounding box center [245, 158] width 170 height 13
type input "1"
click at [190, 180] on label "Unit" at bounding box center [198, 177] width 77 height 10
click at [190, 182] on input "Unit" at bounding box center [198, 188] width 77 height 13
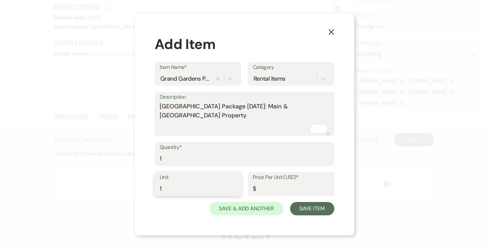
type input "1"
click at [284, 189] on input "Price Per Unit (USD)*" at bounding box center [291, 188] width 77 height 13
type input "9500.00"
click at [310, 209] on button "Save Item" at bounding box center [312, 208] width 44 height 13
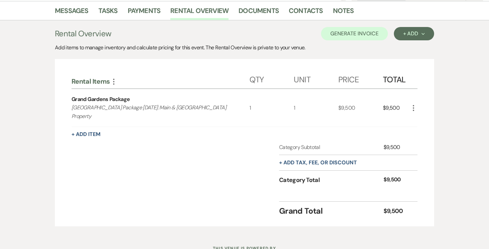
scroll to position [166, 0]
click at [423, 34] on use "button" at bounding box center [423, 34] width 3 height 2
click at [413, 49] on button "Item" at bounding box center [411, 48] width 34 height 10
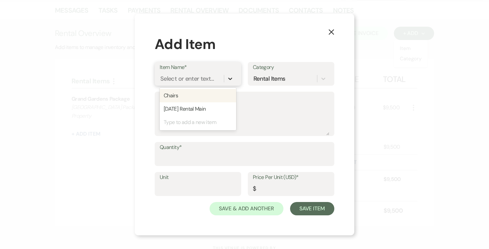
click at [231, 78] on icon at bounding box center [230, 78] width 7 height 7
click at [194, 78] on div "Select or enter text..." at bounding box center [187, 78] width 54 height 9
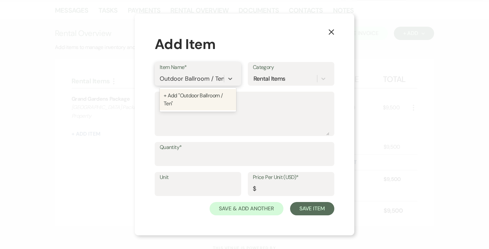
type input "Outdoor Ballroom / Tent"
click at [186, 102] on div "+ Add "Outdoor Ballroom / Tent"" at bounding box center [198, 99] width 77 height 21
click at [181, 106] on textarea "Description" at bounding box center [245, 118] width 170 height 33
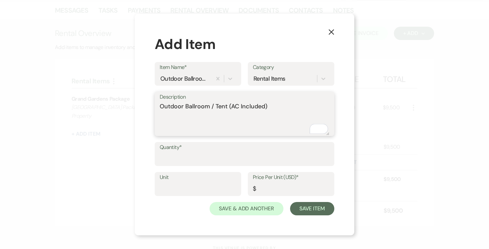
type textarea "Outdoor Ballroom / Tent (AC Included)"
click at [192, 153] on input "Quantity*" at bounding box center [245, 158] width 170 height 13
type input "1"
click at [188, 188] on input "Unit" at bounding box center [198, 188] width 77 height 13
type input "1"
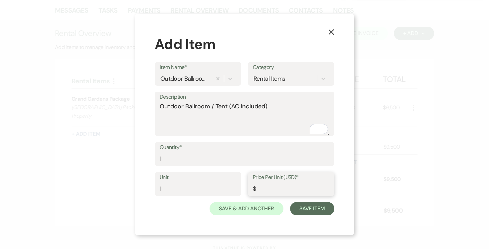
click at [270, 188] on input "Price Per Unit (USD)*" at bounding box center [291, 188] width 77 height 13
type input "0"
click at [312, 210] on button "Save Item" at bounding box center [312, 208] width 44 height 13
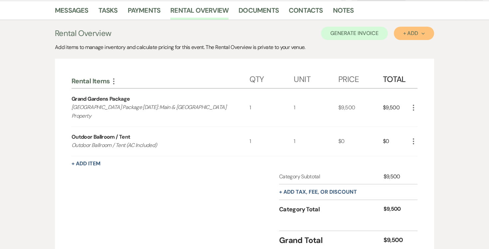
click at [427, 31] on button "+ Add Next" at bounding box center [414, 33] width 40 height 13
click at [414, 45] on button "Item" at bounding box center [411, 48] width 34 height 10
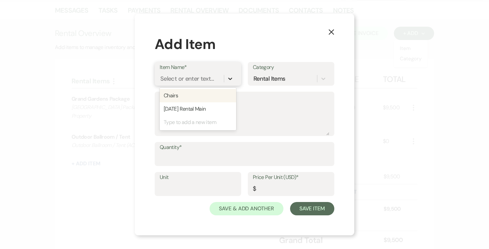
click at [232, 79] on icon at bounding box center [230, 78] width 7 height 7
click at [200, 77] on div "Select or enter text..." at bounding box center [187, 78] width 54 height 9
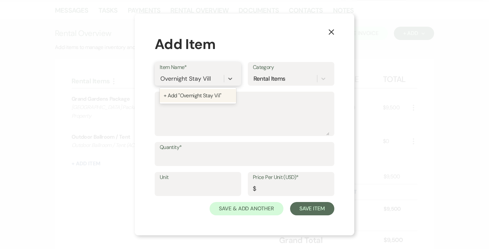
type input "Overnight Stay Villa"
click at [213, 92] on div "+ Add "Overnight Stay Villa"" at bounding box center [198, 95] width 77 height 13
click at [190, 101] on label "Description" at bounding box center [245, 97] width 170 height 10
click at [190, 102] on textarea "Description" at bounding box center [245, 118] width 170 height 33
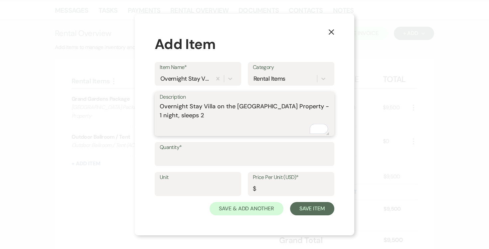
type textarea "Overnight Stay Villa on the Villa Laguna Property - 1 night, sleeps 2"
click at [229, 155] on input "Quantity*" at bounding box center [245, 158] width 170 height 13
type input "1"
click at [201, 189] on input "Unit" at bounding box center [198, 188] width 77 height 13
type input "1"
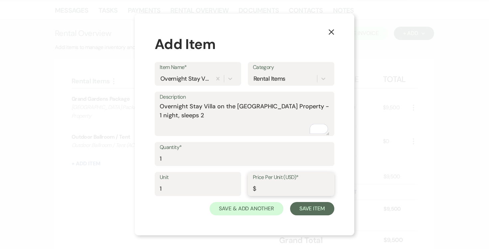
click at [280, 191] on input "Price Per Unit (USD)*" at bounding box center [291, 188] width 77 height 13
type input "0"
click at [305, 207] on button "Save Item" at bounding box center [312, 208] width 44 height 13
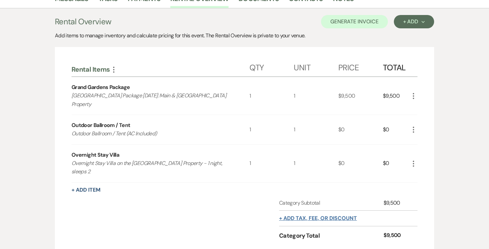
scroll to position [178, 0]
click at [423, 21] on icon "Next" at bounding box center [423, 21] width 3 height 3
click at [414, 35] on button "Item" at bounding box center [411, 36] width 34 height 10
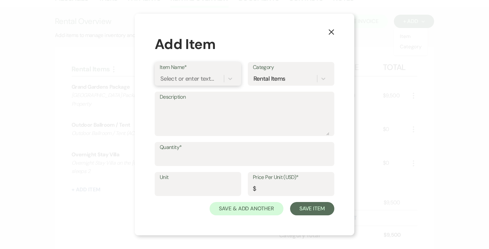
click at [198, 77] on div "Select or enter text..." at bounding box center [187, 78] width 54 height 9
type input "Valet Parking"
click at [185, 95] on div "+ Add "Valet Parking"" at bounding box center [198, 95] width 77 height 13
click at [182, 105] on textarea "Description" at bounding box center [245, 118] width 170 height 33
type textarea "Valet Parking for 75 guests and under"
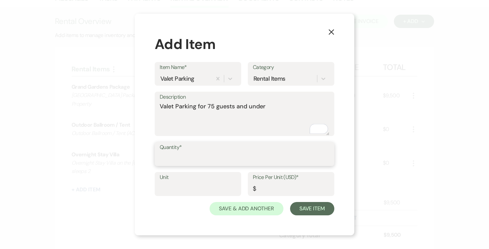
click at [200, 155] on input "Quantity*" at bounding box center [245, 158] width 170 height 13
type input "1"
click at [184, 186] on input "Unit" at bounding box center [198, 188] width 77 height 13
type input "1"
click at [270, 187] on input "Price Per Unit (USD)*" at bounding box center [291, 188] width 77 height 13
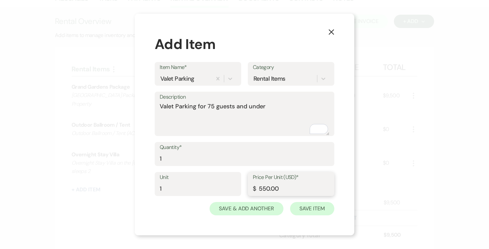
type input "550.00"
click at [303, 206] on button "Save Item" at bounding box center [312, 208] width 44 height 13
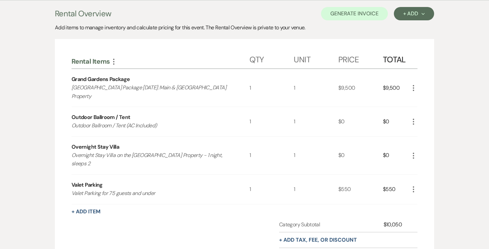
scroll to position [182, 0]
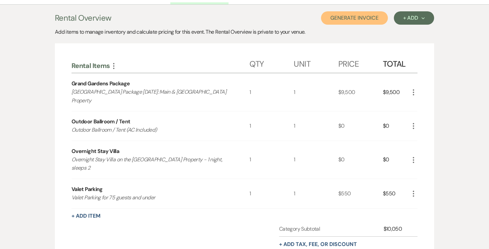
click at [365, 19] on button "Generate Invoice" at bounding box center [354, 17] width 67 height 13
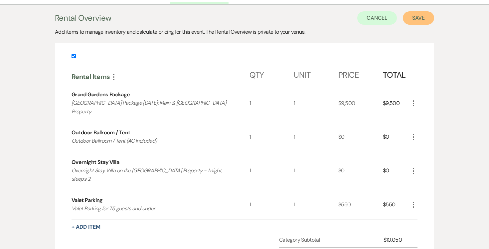
click at [410, 18] on button "Save" at bounding box center [418, 17] width 31 height 13
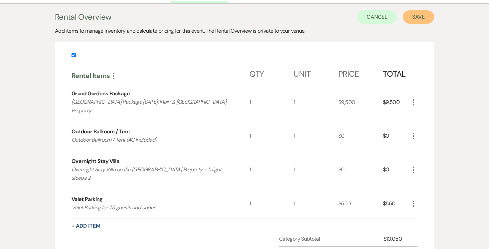
scroll to position [184, 0]
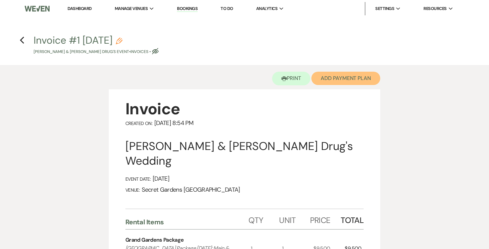
click at [367, 77] on button "Add Payment Plan" at bounding box center [346, 78] width 69 height 13
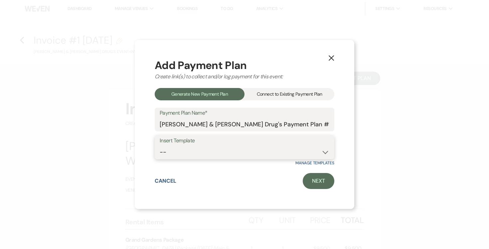
click at [325, 151] on select "-- Test Standard Payment Plan Balance Security Early Access Bridal Suite" at bounding box center [245, 151] width 170 height 13
select select "424"
click at [160, 145] on select "-- Test Standard Payment Plan Balance Security Early Access Bridal Suite" at bounding box center [245, 151] width 170 height 13
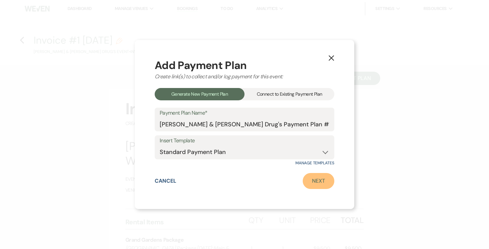
click at [319, 178] on link "Next" at bounding box center [319, 181] width 32 height 16
select select "28686"
select select "2"
select select "percentage"
select select "true"
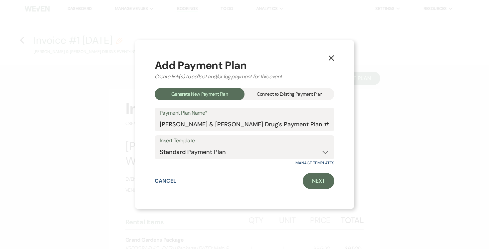
select select "2"
select select "percentage"
select select "true"
select select "client"
select select "weeks"
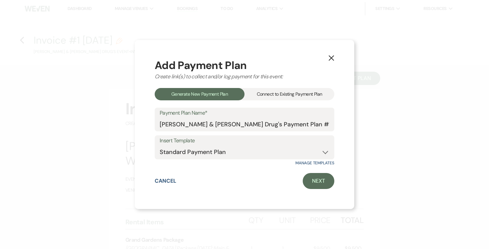
select select "client"
select select "weekly"
select select "days"
select select "afterDueDate"
select select "complete"
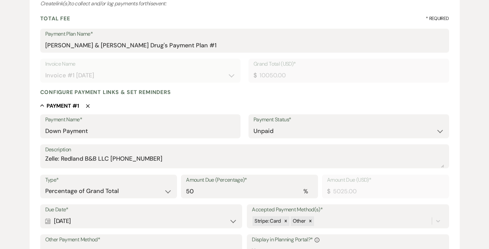
scroll to position [102, 0]
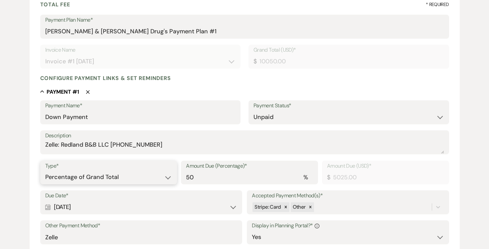
click at [168, 176] on select "Dollar Amount Percentage of Grand Total" at bounding box center [108, 176] width 127 height 13
select select "flat"
click at [45, 170] on select "Dollar Amount Percentage of Grand Total" at bounding box center [108, 176] width 127 height 13
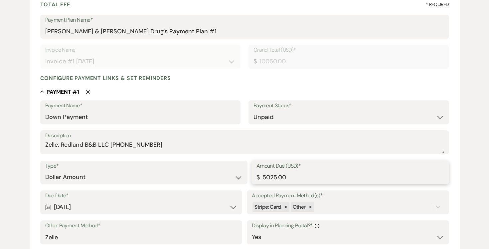
click at [309, 179] on input "5025.00" at bounding box center [351, 176] width 188 height 13
type input "5"
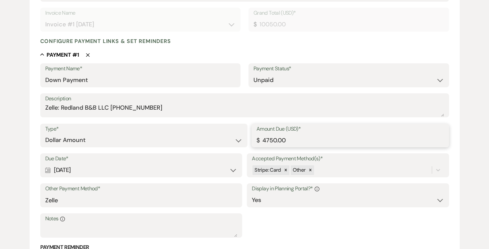
scroll to position [142, 0]
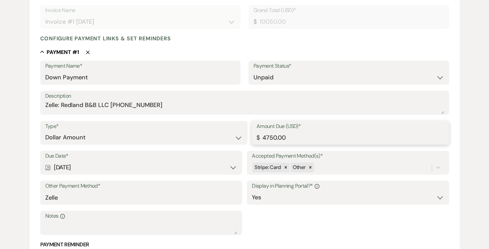
type input "4750.00"
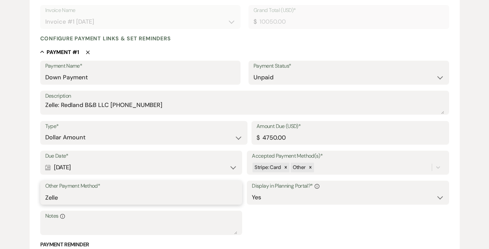
click at [220, 200] on input "Zelle" at bounding box center [141, 197] width 192 height 13
type input "Z"
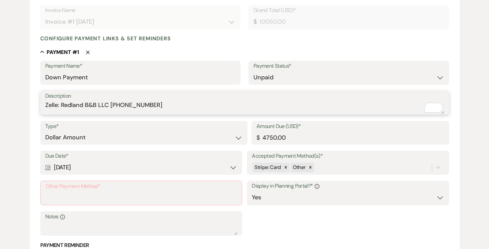
drag, startPoint x: 54, startPoint y: 105, endPoint x: 160, endPoint y: 106, distance: 105.5
click at [161, 106] on textarea "Zelle: Redland B&B LLC (305)458-0415" at bounding box center [244, 107] width 399 height 13
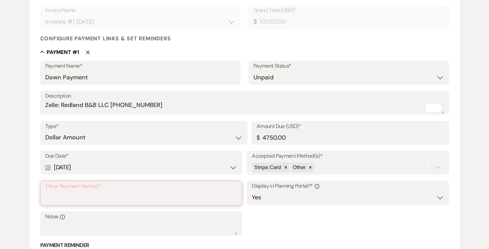
click at [110, 191] on input "Other Payment Method*" at bounding box center [141, 197] width 191 height 13
paste input "Zelle: Redland B&B LLC (305)458-0415"
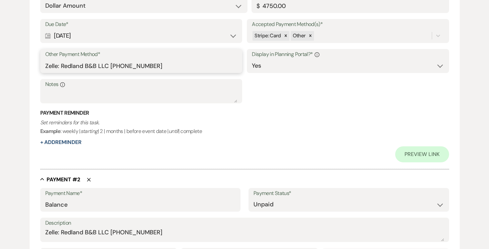
scroll to position [278, 0]
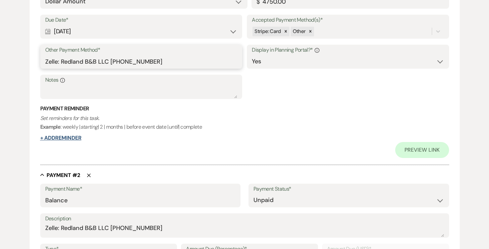
type input "Zelle: Redland B&B LLC (305)458-0415"
click at [61, 137] on button "+ Add Reminder" at bounding box center [60, 137] width 41 height 5
select select "client"
select select "days"
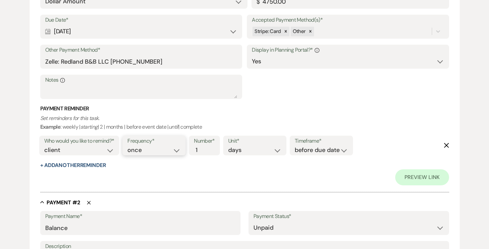
click at [179, 147] on select "once daily weekly monthly" at bounding box center [154, 149] width 53 height 9
select select "daily"
click at [129, 145] on select "once daily weekly monthly" at bounding box center [154, 149] width 53 height 9
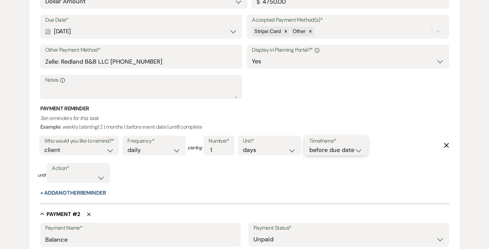
click at [360, 149] on select "before due date after due date on due date on custom date" at bounding box center [336, 149] width 53 height 9
select select "afterDueDate"
click at [311, 145] on select "before due date after due date on due date on custom date" at bounding box center [336, 149] width 53 height 9
click at [101, 175] on select "complete due date custom date" at bounding box center [78, 177] width 53 height 9
select select "complete"
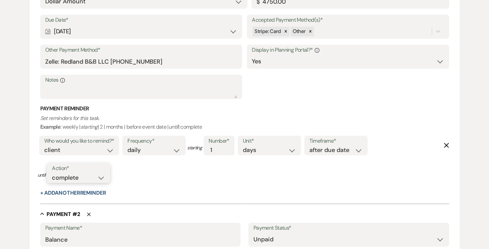
click at [52, 173] on select "complete due date custom date" at bounding box center [78, 177] width 53 height 9
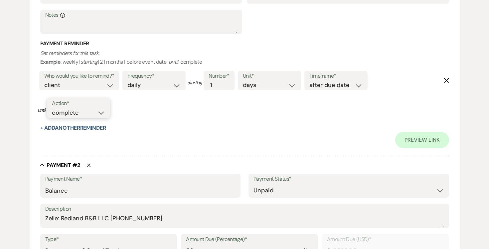
scroll to position [419, 0]
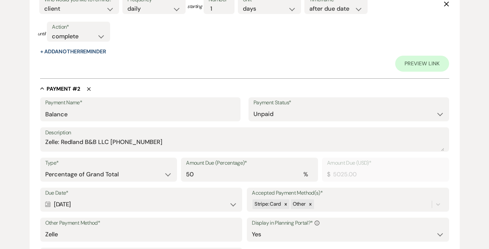
click at [171, 174] on div "Type* Dollar Amount Percentage of Grand Total" at bounding box center [108, 169] width 137 height 24
click at [166, 172] on select "Dollar Amount Percentage of Grand Total" at bounding box center [108, 174] width 127 height 13
select select "flat"
click at [45, 168] on select "Dollar Amount Percentage of Grand Total" at bounding box center [108, 174] width 127 height 13
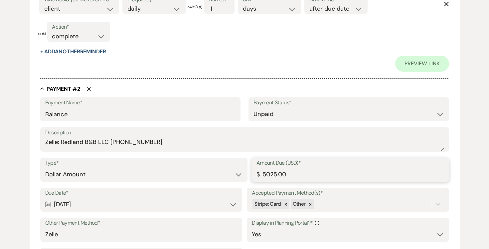
click at [296, 172] on input "5025.00" at bounding box center [351, 174] width 188 height 13
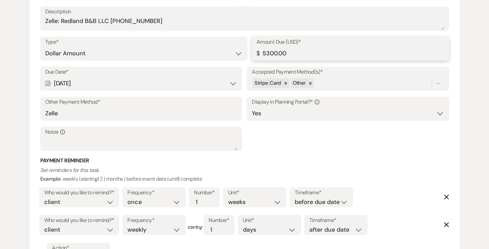
scroll to position [577, 0]
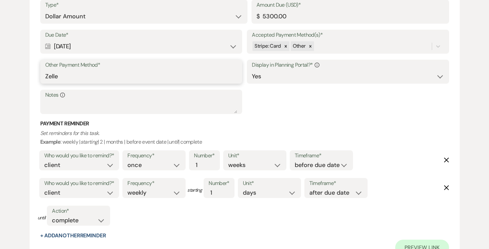
click at [122, 74] on input "Zelle" at bounding box center [141, 76] width 192 height 13
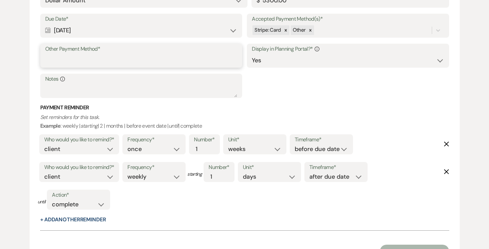
scroll to position [561, 0]
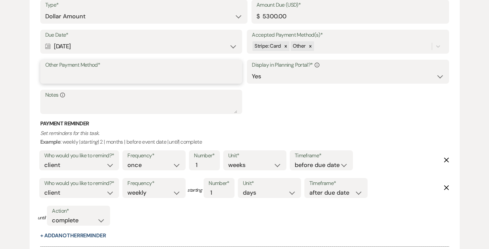
paste input "Zelle: Redland B&B LLC (305)458-0415"
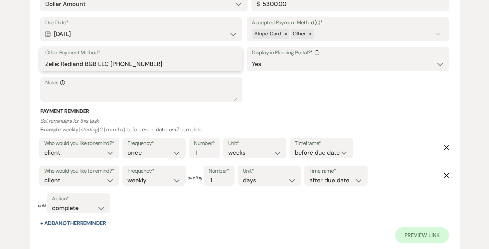
scroll to position [671, 0]
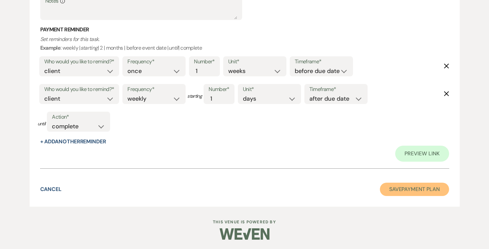
click at [414, 191] on button "Save Payment Plan" at bounding box center [414, 188] width 69 height 13
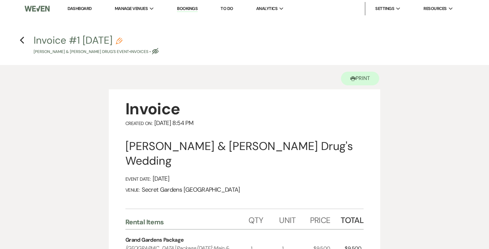
click at [21, 40] on use "button" at bounding box center [22, 40] width 4 height 7
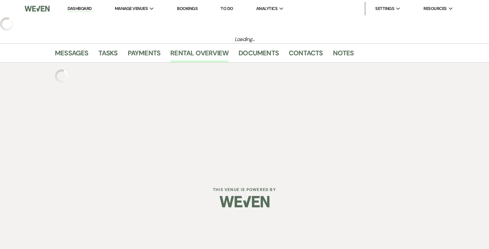
select select "6"
select select "7"
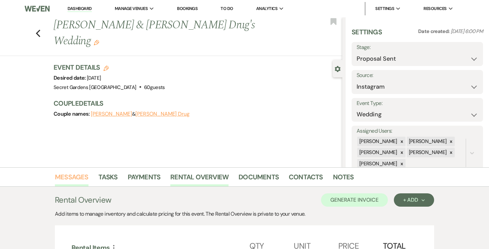
click at [75, 176] on link "Messages" at bounding box center [72, 178] width 34 height 15
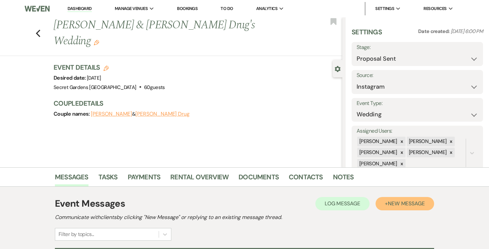
click at [407, 202] on span "New Message" at bounding box center [406, 203] width 37 height 7
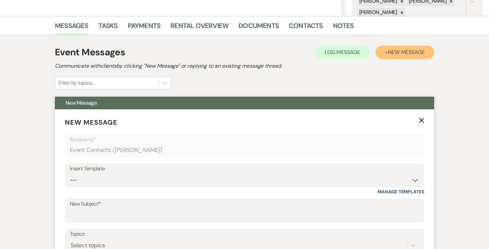
scroll to position [177, 0]
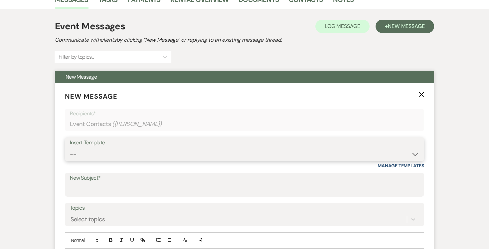
click at [414, 153] on select "-- Weven Planning Portal Introduction (Booked Events) Tour Request Response Fol…" at bounding box center [245, 153] width 350 height 13
select select "978"
click at [70, 147] on select "-- Weven Planning Portal Introduction (Booked Events) Tour Request Response Fol…" at bounding box center [245, 153] width 350 height 13
type input "Booking your event!"
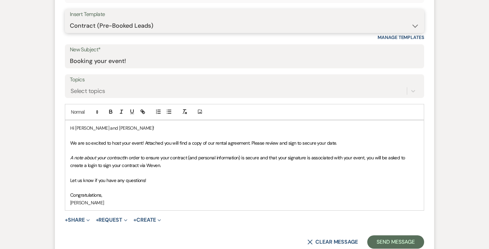
scroll to position [333, 0]
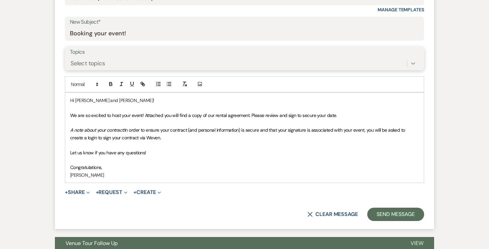
click at [412, 64] on icon at bounding box center [413, 63] width 7 height 7
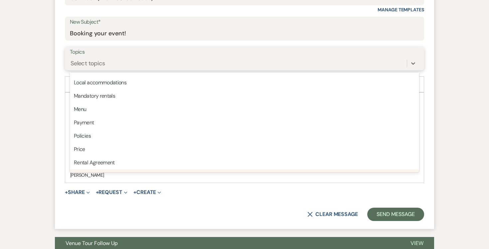
scroll to position [169, 0]
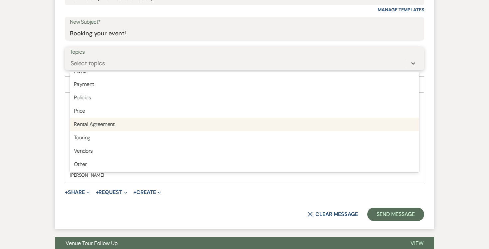
click at [284, 121] on div "Rental Agreement" at bounding box center [245, 124] width 350 height 13
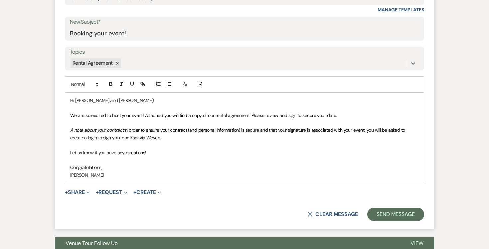
click at [75, 100] on p "Hi Bruna and Elijah!" at bounding box center [244, 100] width 349 height 7
click at [121, 169] on p "Congratulations," at bounding box center [244, 166] width 349 height 7
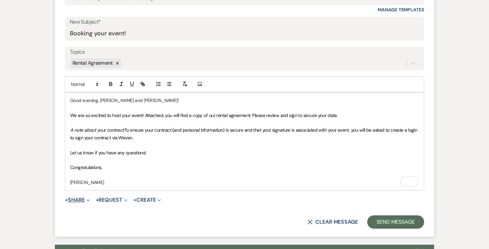
click at [77, 200] on button "+ Share Expand" at bounding box center [77, 199] width 25 height 5
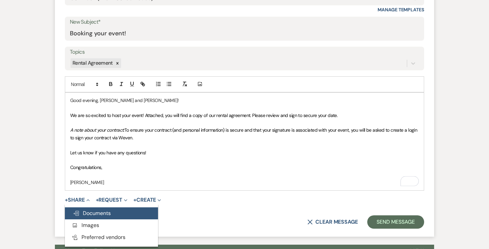
click at [92, 214] on span "Doc Upload Documents" at bounding box center [92, 212] width 38 height 7
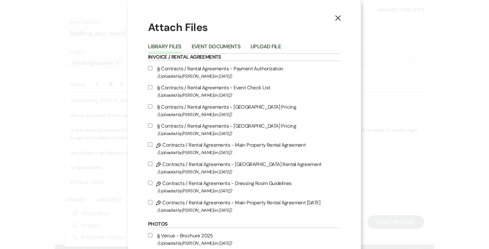
click at [151, 204] on input "Pencil Contracts / Rental Agreements - Main Property Rental Agreement 8-14-25 (…" at bounding box center [150, 202] width 4 height 4
checkbox input "true"
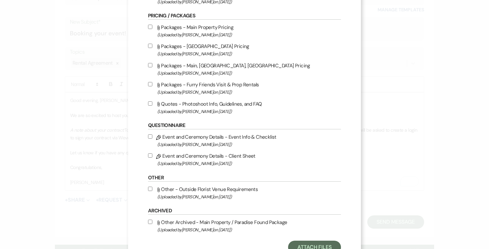
scroll to position [307, 0]
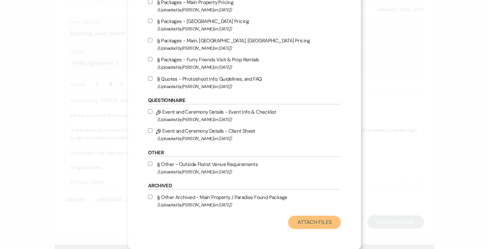
click at [310, 222] on button "Attach Files" at bounding box center [314, 221] width 53 height 13
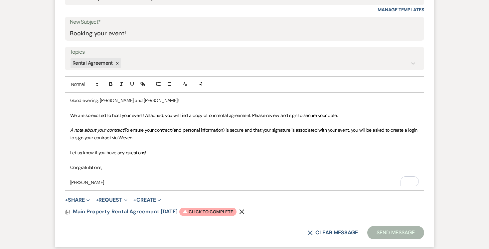
click at [120, 198] on button "+ Request Expand" at bounding box center [112, 199] width 32 height 5
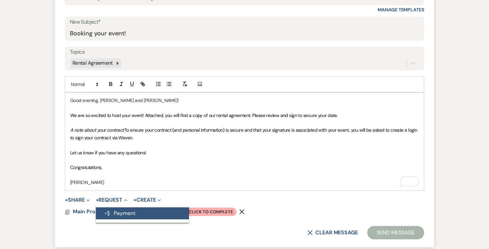
click at [130, 212] on button "Generate Payment Payment" at bounding box center [142, 213] width 93 height 12
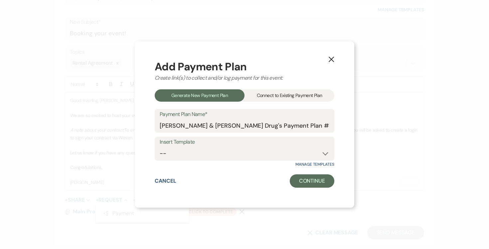
click at [317, 96] on div "Connect to Existing Payment Plan" at bounding box center [290, 95] width 90 height 12
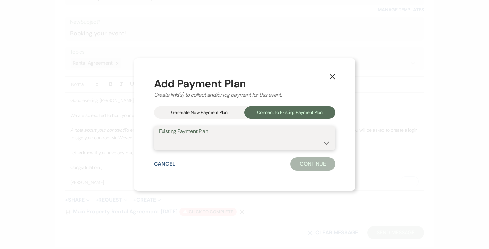
click at [328, 142] on select "Bruna Alves & Elijah Drug's Payment Plan #1" at bounding box center [244, 142] width 171 height 13
select select "25433"
click at [160, 136] on select "Bruna Alves & Elijah Drug's Payment Plan #1" at bounding box center [244, 142] width 171 height 13
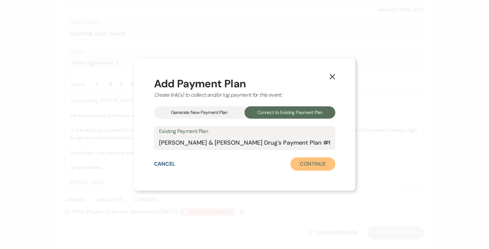
click at [322, 164] on button "Continue" at bounding box center [313, 163] width 45 height 13
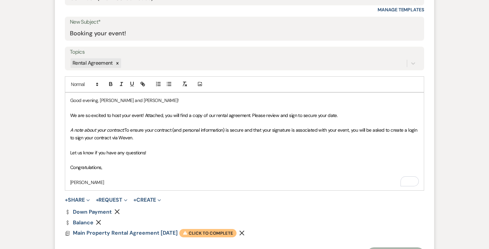
click at [211, 232] on span "Warning Click to complete" at bounding box center [207, 233] width 57 height 9
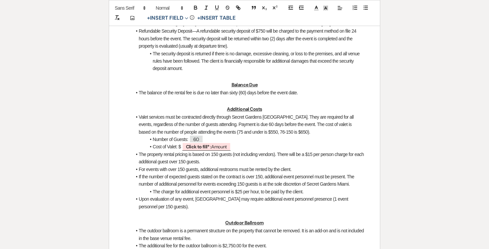
scroll to position [563, 0]
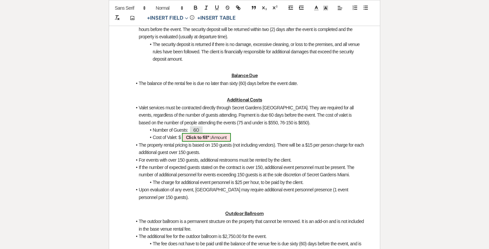
click at [209, 140] on b "Click to fill* :" at bounding box center [199, 137] width 26 height 6
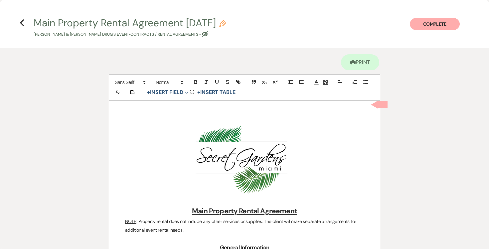
select select "owner"
select select "Amount"
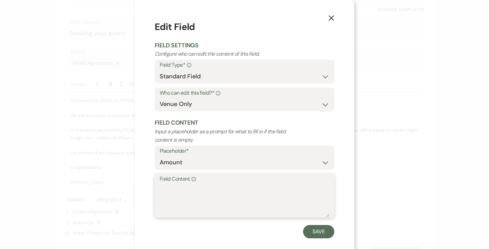
click at [207, 190] on textarea "Field Content Info" at bounding box center [245, 199] width 170 height 33
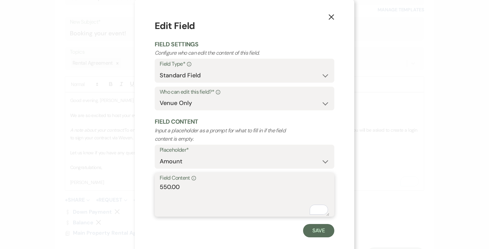
type textarea "550.00"
click at [314, 231] on button "Save" at bounding box center [318, 230] width 31 height 13
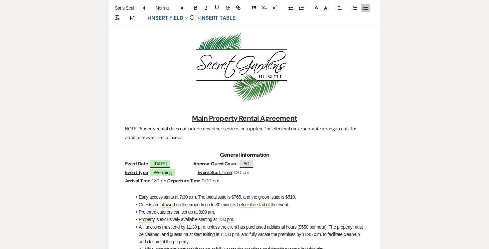
scroll to position [89, 0]
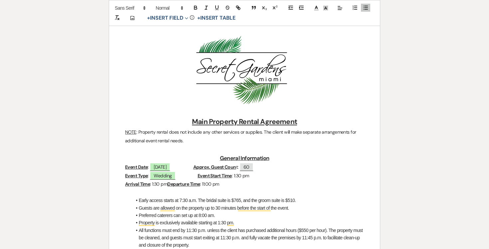
click at [210, 118] on u "Main Property Rental Agreement" at bounding box center [244, 121] width 105 height 9
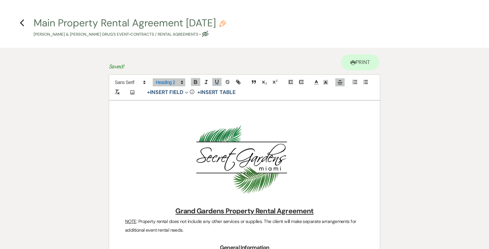
select select "6"
select select "7"
select select "978"
click at [24, 23] on icon "Previous" at bounding box center [22, 23] width 5 height 8
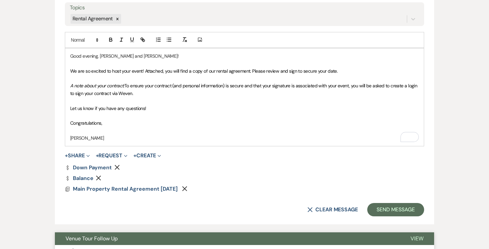
scroll to position [437, 0]
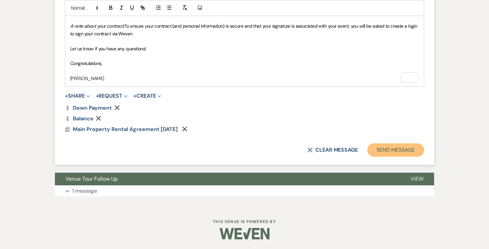
click at [386, 151] on button "Send Message" at bounding box center [396, 149] width 57 height 13
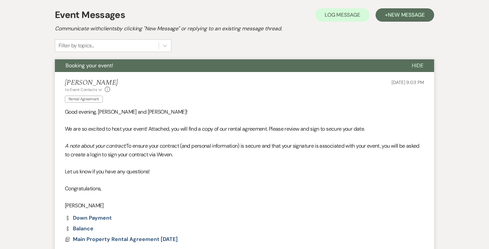
scroll to position [0, 0]
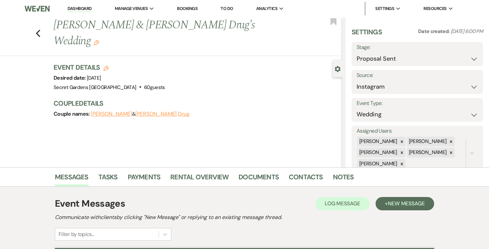
click at [77, 7] on link "Dashboard" at bounding box center [80, 9] width 24 height 6
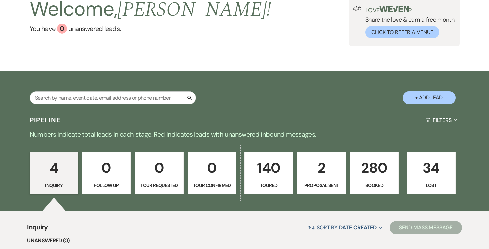
scroll to position [48, 0]
